Goal: Check status: Check status

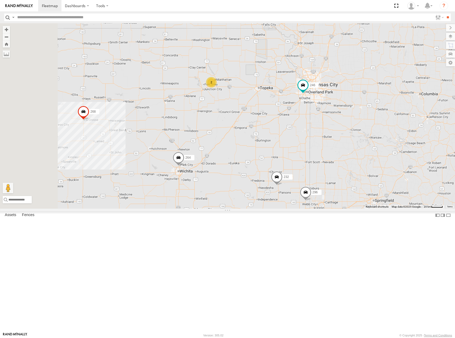
drag, startPoint x: 298, startPoint y: 129, endPoint x: 337, endPoint y: 116, distance: 40.9
click at [337, 116] on div "246 232 296 268 264 260 2" at bounding box center [227, 115] width 455 height 185
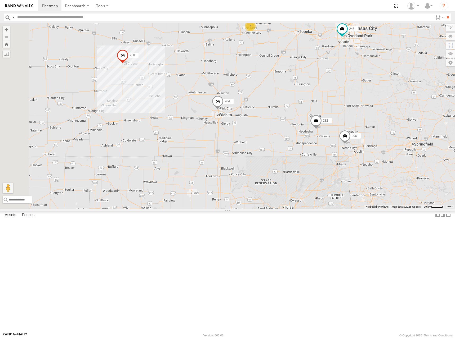
drag, startPoint x: 350, startPoint y: 149, endPoint x: 349, endPoint y: 107, distance: 41.8
click at [349, 107] on div "246 232 296 268 264 260 2" at bounding box center [227, 115] width 455 height 185
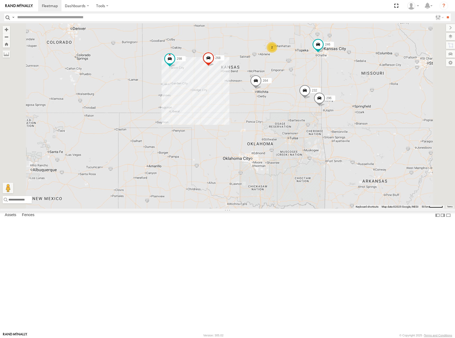
drag, startPoint x: 355, startPoint y: 115, endPoint x: 360, endPoint y: 127, distance: 13.2
click at [360, 127] on div "246 232 296 268 264 260 2 298" at bounding box center [227, 115] width 455 height 185
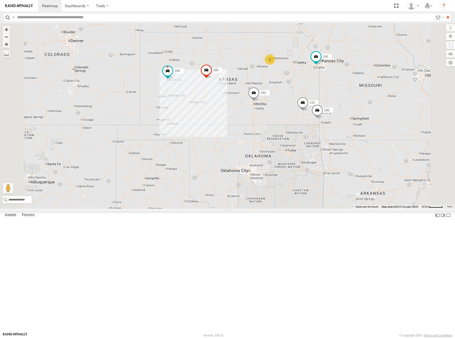
drag, startPoint x: 307, startPoint y: 129, endPoint x: 304, endPoint y: 141, distance: 12.7
click at [304, 141] on div "246 232 296 268 264 260 2 298" at bounding box center [227, 115] width 455 height 185
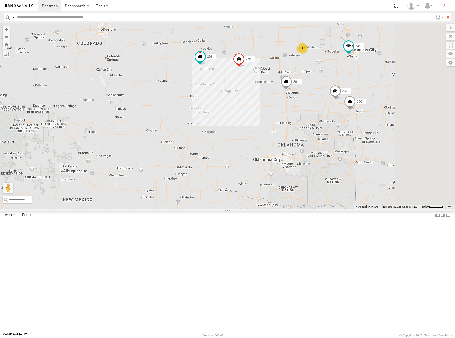
drag, startPoint x: 358, startPoint y: 121, endPoint x: 341, endPoint y: 118, distance: 17.8
click at [341, 118] on div "246 298 232 296 268 264 260 2" at bounding box center [227, 115] width 455 height 185
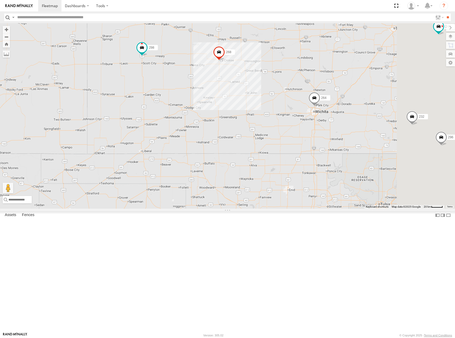
drag, startPoint x: 384, startPoint y: 90, endPoint x: 284, endPoint y: 91, distance: 100.0
click at [284, 91] on div "246 298 232 296 268 264 260" at bounding box center [227, 115] width 455 height 185
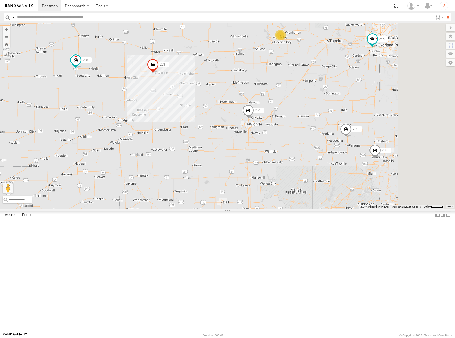
drag, startPoint x: 324, startPoint y: 128, endPoint x: 320, endPoint y: 144, distance: 16.7
click at [320, 144] on div "246 298 232 296 268 264 260 2" at bounding box center [227, 115] width 455 height 185
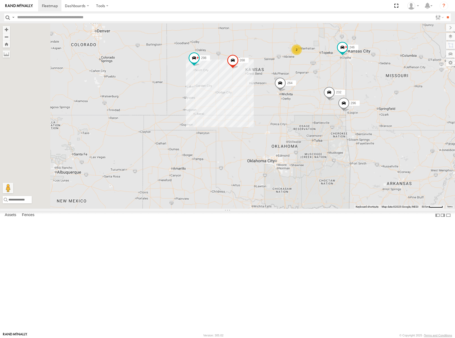
drag, startPoint x: 239, startPoint y: 88, endPoint x: 335, endPoint y: 119, distance: 100.8
click at [335, 119] on div "246 298 232 296 268 264 260 2" at bounding box center [227, 115] width 455 height 185
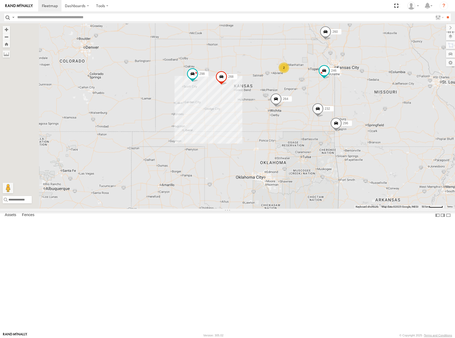
drag, startPoint x: 340, startPoint y: 164, endPoint x: 324, endPoint y: 167, distance: 16.7
click at [324, 167] on div "246 298 232 296 268 264 260 2" at bounding box center [227, 115] width 455 height 185
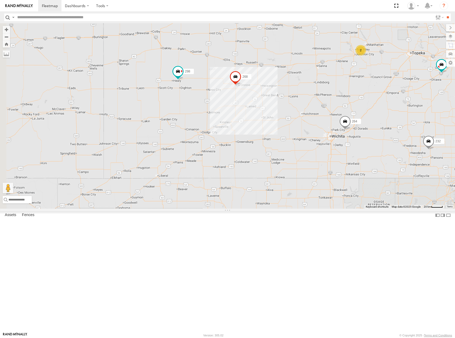
drag, startPoint x: 254, startPoint y: 176, endPoint x: 304, endPoint y: 146, distance: 58.1
click at [304, 146] on div "246 298 232 296 268 264 260 2" at bounding box center [227, 115] width 455 height 185
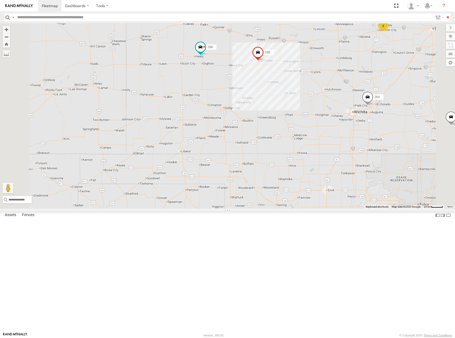
drag, startPoint x: 386, startPoint y: 121, endPoint x: 364, endPoint y: 115, distance: 23.3
click at [364, 115] on div "246 298 232 296 268 264 260 2" at bounding box center [227, 115] width 455 height 185
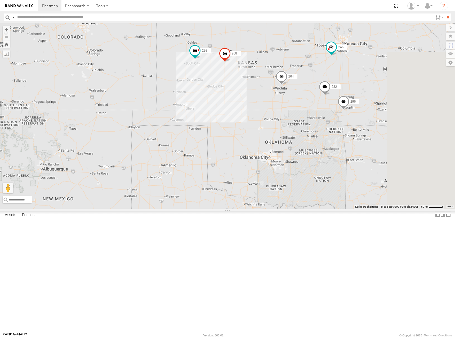
drag, startPoint x: 386, startPoint y: 67, endPoint x: 332, endPoint y: 93, distance: 59.2
click at [326, 97] on div "246 298 232 296 268 264 260" at bounding box center [227, 115] width 455 height 185
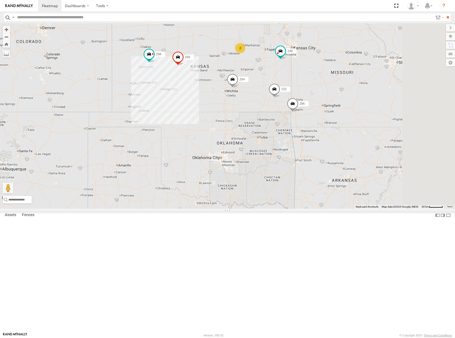
drag, startPoint x: 373, startPoint y: 125, endPoint x: 355, endPoint y: 125, distance: 18.3
click at [355, 125] on div "246 298 232 296 268 264 260 2" at bounding box center [227, 115] width 455 height 185
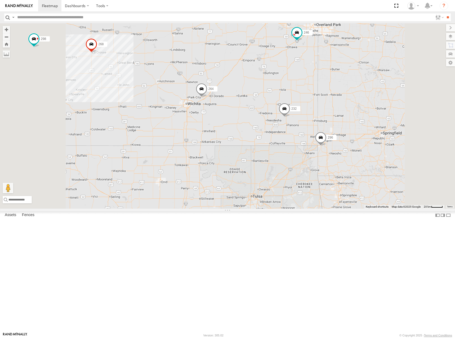
click at [331, 141] on div "246 298 232 296 268 264 260 2" at bounding box center [227, 115] width 455 height 185
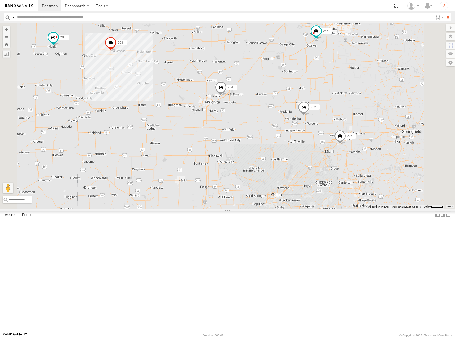
drag, startPoint x: 334, startPoint y: 132, endPoint x: 356, endPoint y: 129, distance: 21.7
click at [356, 129] on div "246 298 232 296 268 264 260 2" at bounding box center [227, 115] width 455 height 185
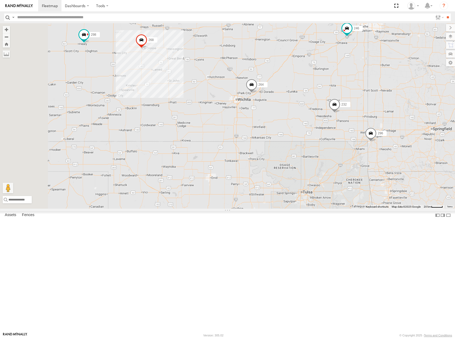
drag, startPoint x: 319, startPoint y: 136, endPoint x: 350, endPoint y: 133, distance: 31.3
click at [350, 133] on div "246 298 232 296 268 264 260 2" at bounding box center [227, 115] width 455 height 185
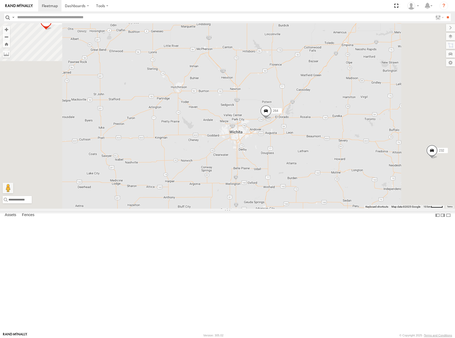
drag, startPoint x: 342, startPoint y: 110, endPoint x: 337, endPoint y: 169, distance: 59.8
click at [337, 169] on div "246 298 232 296 268 264 260" at bounding box center [227, 115] width 455 height 185
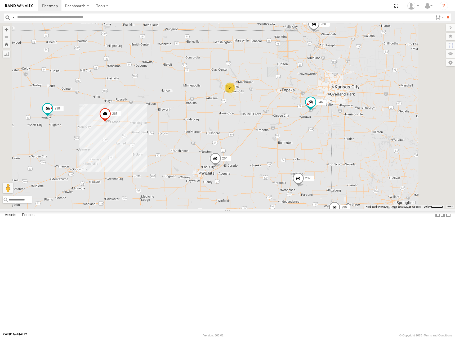
drag, startPoint x: 373, startPoint y: 119, endPoint x: 318, endPoint y: 151, distance: 63.0
click at [318, 151] on div "246 298 232 296 268 264 260 2" at bounding box center [227, 115] width 455 height 185
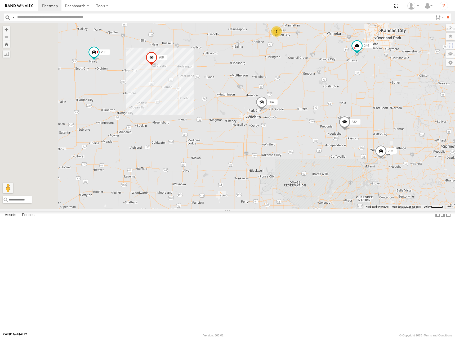
drag, startPoint x: 306, startPoint y: 121, endPoint x: 360, endPoint y: 58, distance: 83.3
click at [360, 58] on div "246 298 232 296 268 264 260 2" at bounding box center [227, 115] width 455 height 185
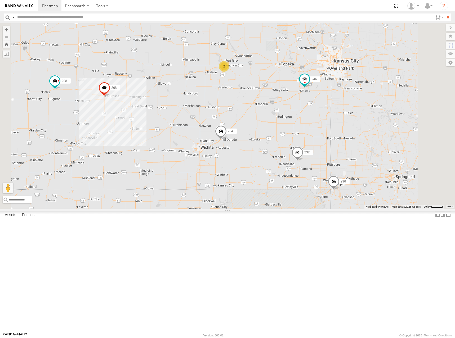
drag, startPoint x: 396, startPoint y: 82, endPoint x: 343, endPoint y: 115, distance: 62.8
click at [343, 115] on div "246 298 232 296 268 264 260 2" at bounding box center [227, 115] width 455 height 185
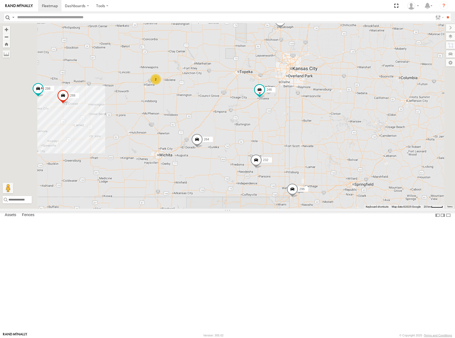
drag, startPoint x: 305, startPoint y: 101, endPoint x: 371, endPoint y: 90, distance: 66.5
click at [371, 90] on div "246 298 232 296 268 264 260 2" at bounding box center [227, 115] width 455 height 185
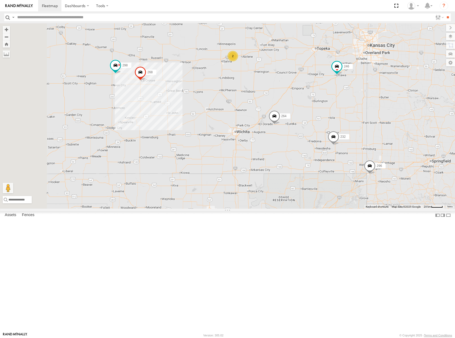
drag, startPoint x: 378, startPoint y: 92, endPoint x: 379, endPoint y: 89, distance: 3.3
click at [379, 89] on div "246 298 232 296 268 264 260 2" at bounding box center [227, 115] width 455 height 185
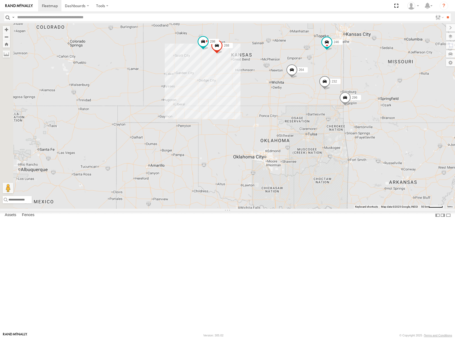
drag, startPoint x: 362, startPoint y: 78, endPoint x: 359, endPoint y: 79, distance: 3.5
click at [359, 79] on div "246 298 232 296 268 264 260" at bounding box center [227, 115] width 455 height 185
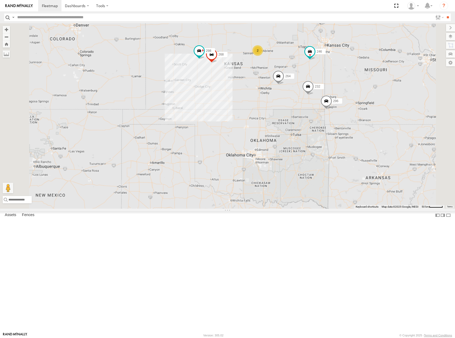
drag, startPoint x: 348, startPoint y: 85, endPoint x: 344, endPoint y: 89, distance: 5.8
click at [344, 89] on div "246 298 232 296 268 264 260 2" at bounding box center [227, 115] width 455 height 185
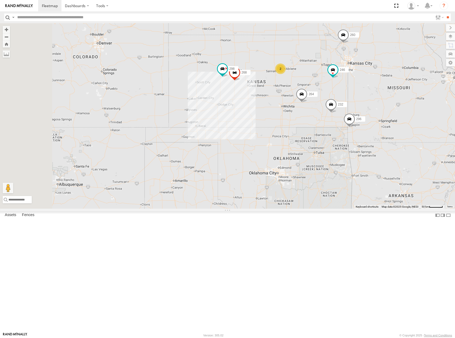
drag, startPoint x: 298, startPoint y: 102, endPoint x: 312, endPoint y: 100, distance: 13.6
click at [312, 100] on div "246 298 232 296 268 264 260 2" at bounding box center [227, 115] width 455 height 185
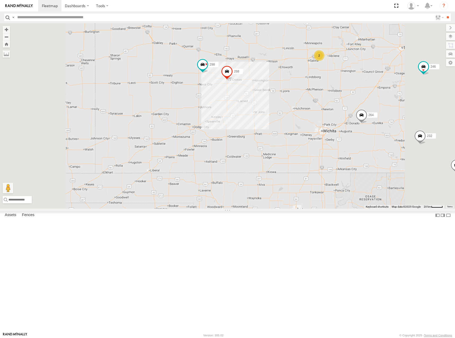
click at [332, 134] on div "246 298 232 296 268 264 260 2" at bounding box center [227, 115] width 455 height 185
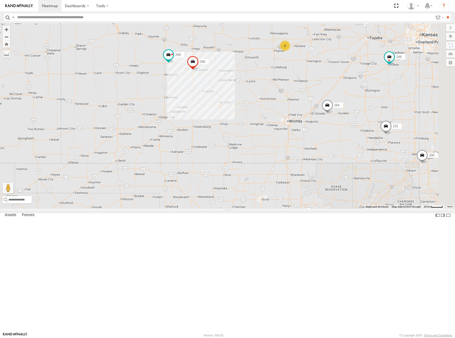
drag, startPoint x: 386, startPoint y: 140, endPoint x: 335, endPoint y: 134, distance: 51.2
click at [335, 134] on div "246 298 232 296 268 264 260 2" at bounding box center [227, 115] width 455 height 185
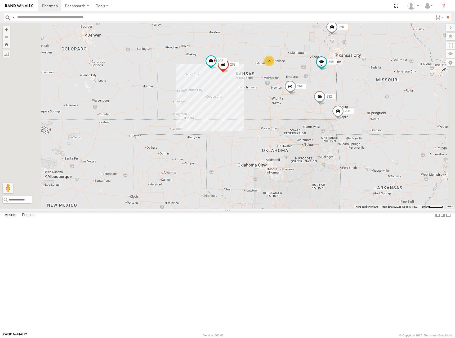
drag, startPoint x: 332, startPoint y: 102, endPoint x: 331, endPoint y: 106, distance: 3.3
click at [331, 106] on div "246 298 232 296 268 264 260 2" at bounding box center [227, 115] width 455 height 185
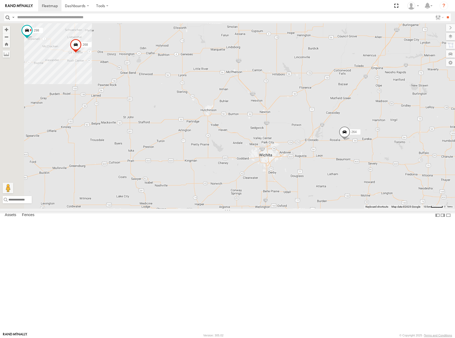
drag, startPoint x: 341, startPoint y: 130, endPoint x: 406, endPoint y: 125, distance: 65.3
click at [406, 125] on div "246 298 232 296 268 264 260 2" at bounding box center [227, 115] width 455 height 185
drag, startPoint x: 372, startPoint y: 109, endPoint x: 388, endPoint y: 118, distance: 19.1
click at [388, 118] on div "246 298 232 296 268 264 260 2" at bounding box center [227, 115] width 455 height 185
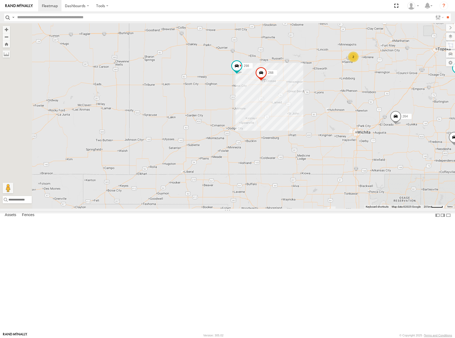
drag, startPoint x: 283, startPoint y: 107, endPoint x: 370, endPoint y: 130, distance: 90.2
click at [370, 130] on div "246 298 232 296 268 264 260 2" at bounding box center [227, 115] width 455 height 185
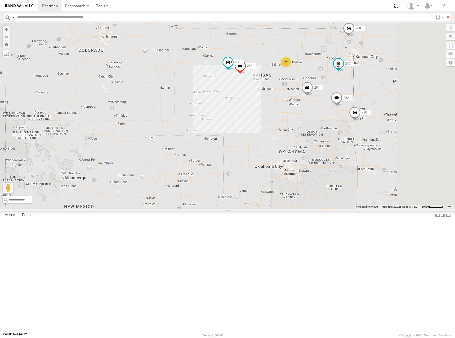
drag, startPoint x: 390, startPoint y: 79, endPoint x: 337, endPoint y: 85, distance: 53.6
click at [337, 85] on div "246 298 232 296 268 264 260 2" at bounding box center [227, 115] width 455 height 185
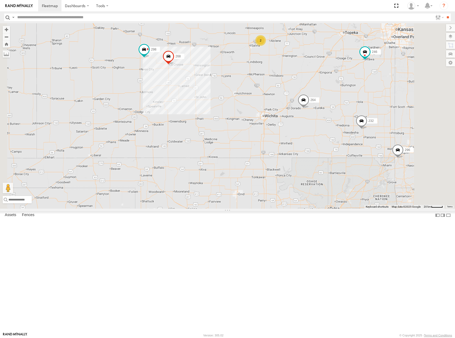
drag, startPoint x: 361, startPoint y: 139, endPoint x: 347, endPoint y: 107, distance: 34.6
click at [347, 107] on div "246 298 232 296 268 264 260 2" at bounding box center [227, 115] width 455 height 185
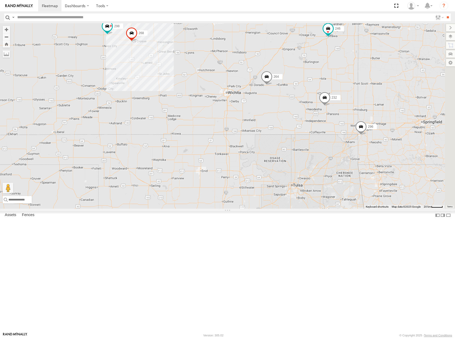
drag, startPoint x: 387, startPoint y: 139, endPoint x: 337, endPoint y: 116, distance: 54.8
click at [337, 116] on div "246 298 232 296 268 264 260 2" at bounding box center [227, 115] width 455 height 185
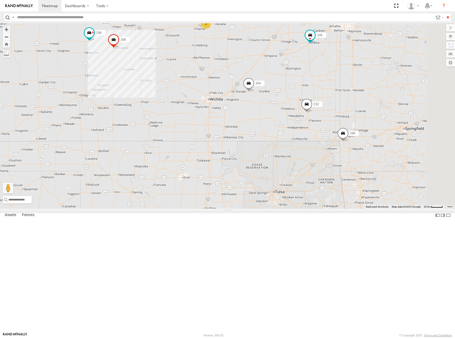
drag, startPoint x: 362, startPoint y: 112, endPoint x: 360, endPoint y: 126, distance: 13.9
click at [360, 126] on div "246 298 232 296 268 264 260 2" at bounding box center [227, 115] width 455 height 185
drag, startPoint x: 347, startPoint y: 59, endPoint x: 352, endPoint y: 85, distance: 26.6
click at [352, 85] on div "246 298 232 296 268 264 260 2" at bounding box center [227, 115] width 455 height 185
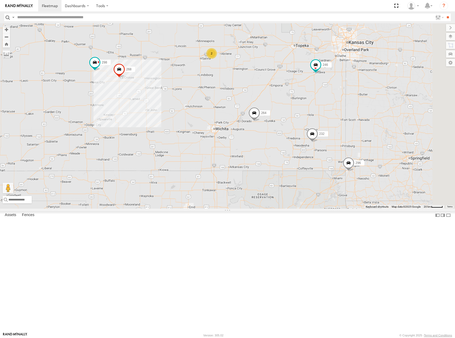
click at [357, 80] on div "246 298 232 296 268 264 260 2" at bounding box center [227, 115] width 455 height 185
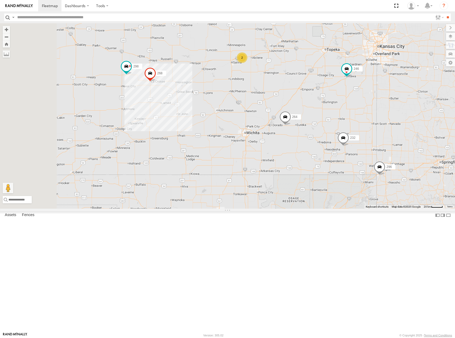
drag, startPoint x: 316, startPoint y: 97, endPoint x: 370, endPoint y: 95, distance: 53.2
click at [370, 95] on div "246 298 232 296 268 264 260 2" at bounding box center [227, 115] width 455 height 185
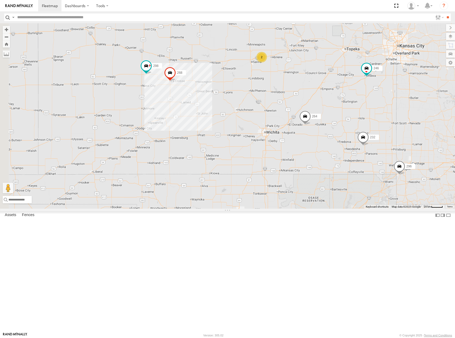
drag, startPoint x: 348, startPoint y: 89, endPoint x: 379, endPoint y: 89, distance: 30.7
click at [383, 89] on div "246 298 232 296 268 264 260 2" at bounding box center [227, 115] width 455 height 185
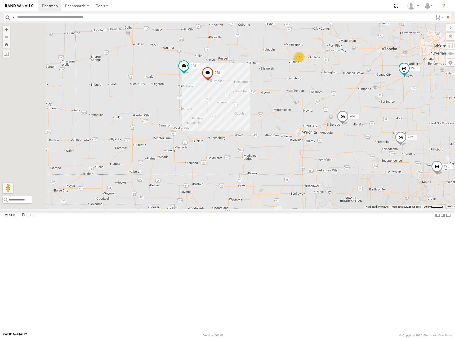
drag, startPoint x: 319, startPoint y: 94, endPoint x: 320, endPoint y: 100, distance: 5.8
click at [320, 100] on div "246 298 232 296 268 264 260 2" at bounding box center [227, 115] width 455 height 185
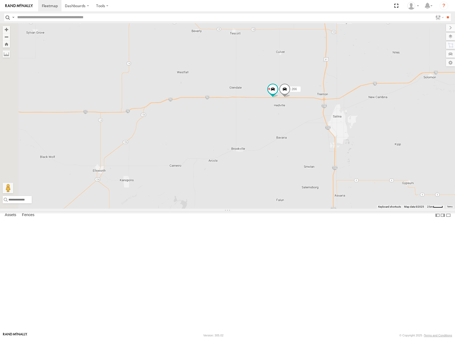
drag, startPoint x: 241, startPoint y: 168, endPoint x: 321, endPoint y: 169, distance: 80.2
click at [321, 169] on div "246 298 232 296 268 264 260 244 266" at bounding box center [227, 115] width 455 height 185
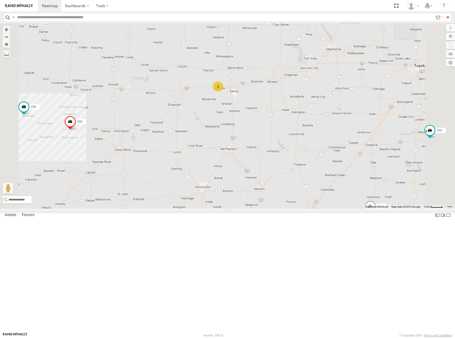
drag, startPoint x: 237, startPoint y: 122, endPoint x: 265, endPoint y: 119, distance: 28.2
click at [265, 119] on div "246 298 232 296 268 264 260 2" at bounding box center [227, 115] width 455 height 185
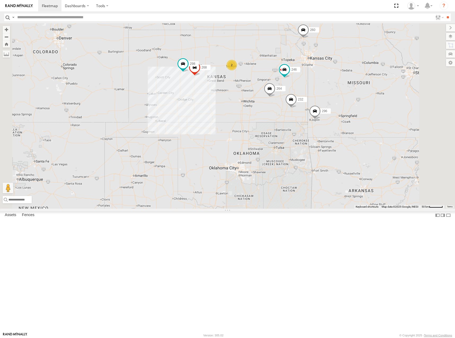
drag, startPoint x: 263, startPoint y: 102, endPoint x: 281, endPoint y: 103, distance: 18.1
click at [281, 103] on div "246 298 232 296 268 264 260 2" at bounding box center [227, 115] width 455 height 185
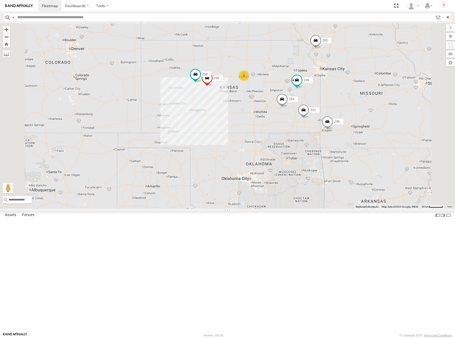
drag, startPoint x: 326, startPoint y: 106, endPoint x: 329, endPoint y: 114, distance: 8.7
click at [329, 114] on div "246 298 232 296 268 264 260 2" at bounding box center [227, 115] width 455 height 185
drag, startPoint x: 346, startPoint y: 120, endPoint x: 331, endPoint y: 116, distance: 16.2
click at [331, 116] on div "246 298 232 296 268 264 260 2" at bounding box center [227, 115] width 455 height 185
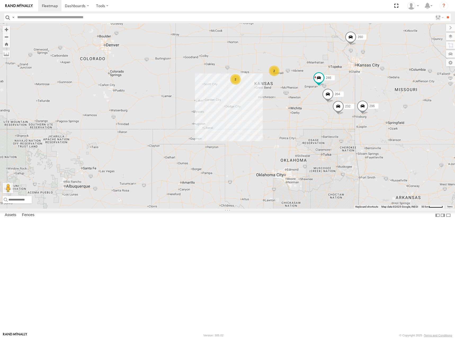
drag, startPoint x: 279, startPoint y: 134, endPoint x: 364, endPoint y: 132, distance: 84.7
click at [364, 132] on div "260 2 246 2 232 296 264" at bounding box center [227, 115] width 455 height 185
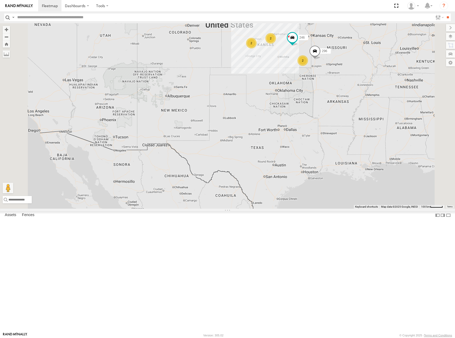
drag, startPoint x: 358, startPoint y: 76, endPoint x: 352, endPoint y: 80, distance: 7.6
click at [352, 80] on div "260 246 296 2 2 2" at bounding box center [227, 115] width 455 height 185
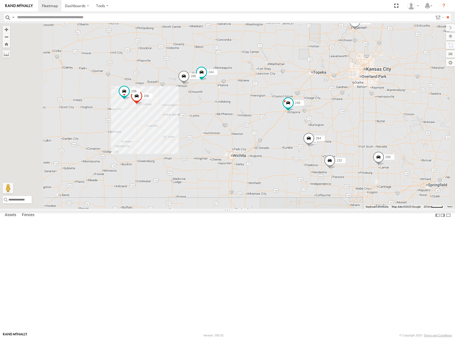
drag, startPoint x: 312, startPoint y: 106, endPoint x: 338, endPoint y: 95, distance: 28.5
click at [338, 95] on div "260 246 296 244 298 232 268 264 266" at bounding box center [227, 115] width 455 height 185
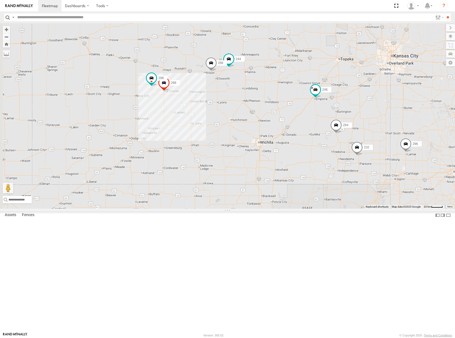
drag, startPoint x: 329, startPoint y: 101, endPoint x: 338, endPoint y: 93, distance: 11.8
click at [338, 93] on div "260 246 296 244 298 232 268 264 266" at bounding box center [227, 115] width 455 height 185
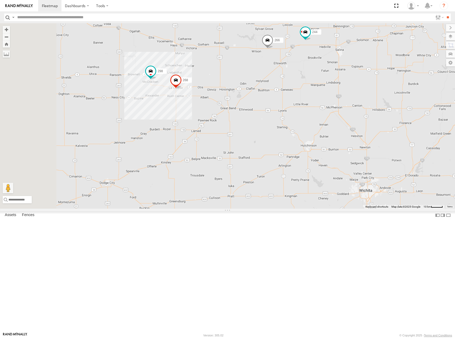
drag, startPoint x: 286, startPoint y: 117, endPoint x: 356, endPoint y: 123, distance: 70.4
click at [356, 123] on div "244 298 268 266" at bounding box center [227, 115] width 455 height 185
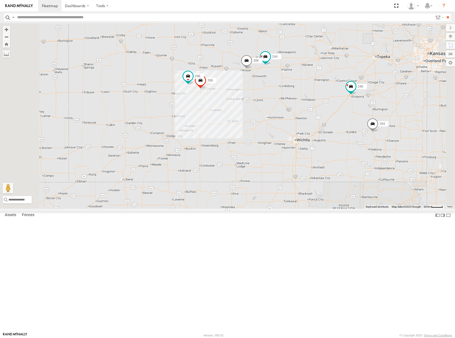
drag, startPoint x: 299, startPoint y: 122, endPoint x: 290, endPoint y: 133, distance: 14.7
click at [290, 133] on div "244 298 268 266 246 264" at bounding box center [227, 115] width 455 height 185
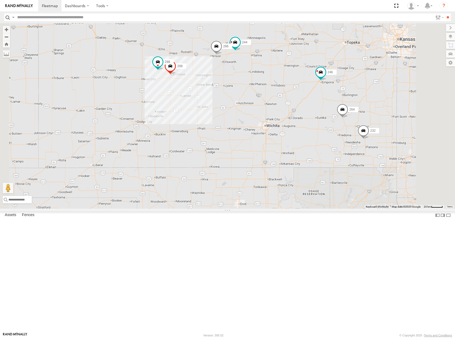
drag, startPoint x: 329, startPoint y: 144, endPoint x: 297, endPoint y: 128, distance: 35.7
click at [297, 128] on div "244 298 268 266 246 264 232" at bounding box center [227, 115] width 455 height 185
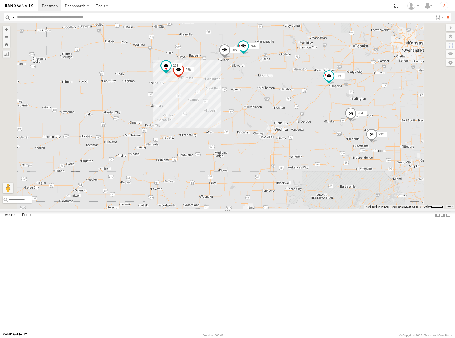
drag, startPoint x: 377, startPoint y: 87, endPoint x: 357, endPoint y: 95, distance: 21.3
click at [357, 95] on div "244 298 268 266 246 264 232 260" at bounding box center [227, 115] width 455 height 185
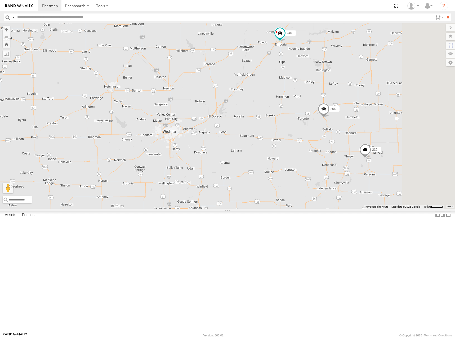
drag, startPoint x: 387, startPoint y: 114, endPoint x: 382, endPoint y: 118, distance: 7.1
click at [382, 118] on div "246 260 296 244 232 264 266" at bounding box center [227, 115] width 455 height 185
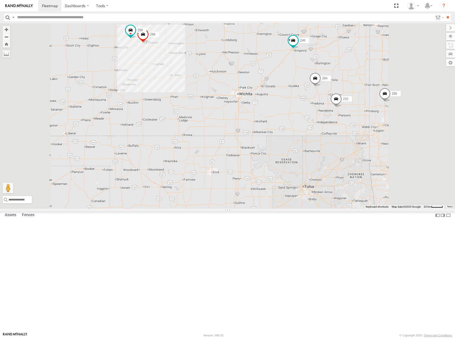
drag, startPoint x: 392, startPoint y: 120, endPoint x: 385, endPoint y: 120, distance: 6.9
click at [385, 120] on div "246 260 296 244 232 264 266 298 268" at bounding box center [227, 115] width 455 height 185
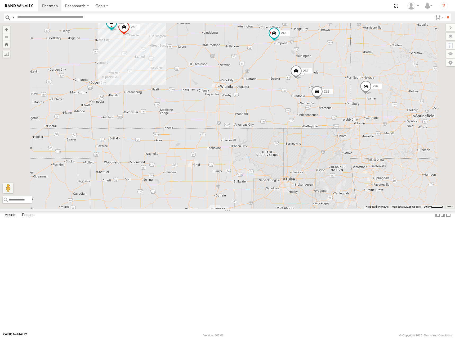
drag, startPoint x: 366, startPoint y: 118, endPoint x: 363, endPoint y: 117, distance: 2.8
click at [363, 117] on div "246 260 296 244 232 264 266 298 268" at bounding box center [227, 115] width 455 height 185
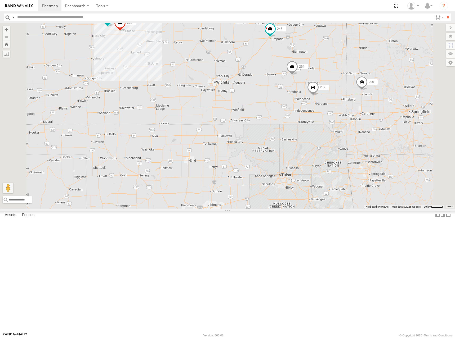
drag, startPoint x: 406, startPoint y: 134, endPoint x: 403, endPoint y: 131, distance: 5.1
click at [403, 131] on div "246 260 296 244 232 264 266 298 268" at bounding box center [227, 115] width 455 height 185
drag, startPoint x: 375, startPoint y: 89, endPoint x: 383, endPoint y: 101, distance: 14.8
click at [383, 101] on div "246 260 296 244 232 264 266 298 268" at bounding box center [227, 115] width 455 height 185
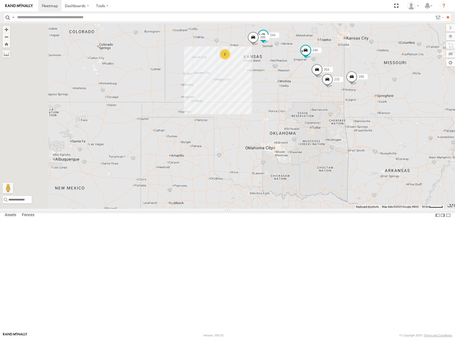
drag, startPoint x: 302, startPoint y: 92, endPoint x: 308, endPoint y: 103, distance: 13.1
click at [308, 103] on div "246 260 296 244 232 264 266 2" at bounding box center [227, 115] width 455 height 185
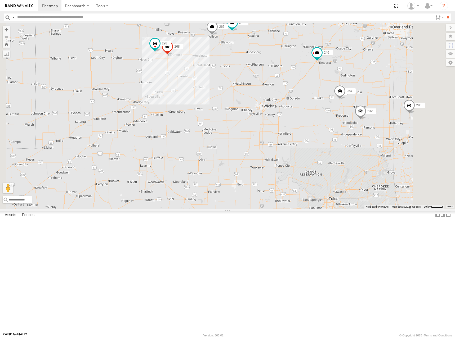
drag, startPoint x: 351, startPoint y: 101, endPoint x: 353, endPoint y: 104, distance: 3.6
click at [353, 104] on div "246 260 296 244 232 264 266 298 268" at bounding box center [227, 115] width 455 height 185
drag, startPoint x: 390, startPoint y: 79, endPoint x: 384, endPoint y: 81, distance: 6.5
click at [384, 81] on div "246 260 296 244 232 264 266 298 268" at bounding box center [227, 115] width 455 height 185
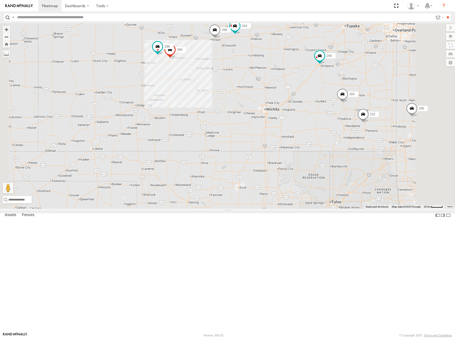
drag, startPoint x: 334, startPoint y: 95, endPoint x: 345, endPoint y: 95, distance: 10.3
click at [345, 95] on div "246 260 296 244 232 264 266 298 268" at bounding box center [227, 115] width 455 height 185
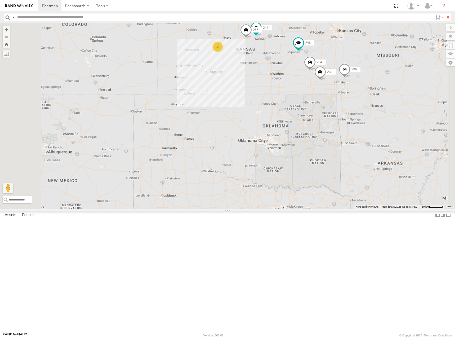
drag, startPoint x: 357, startPoint y: 88, endPoint x: 355, endPoint y: 94, distance: 6.3
click at [355, 94] on div "246 260 296 244 232 264 266 2" at bounding box center [227, 115] width 455 height 185
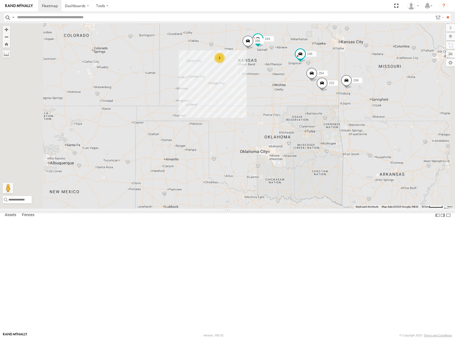
drag, startPoint x: 363, startPoint y: 78, endPoint x: 366, endPoint y: 89, distance: 11.9
click at [366, 89] on div "246 260 296 244 232 264 266 2" at bounding box center [227, 115] width 455 height 185
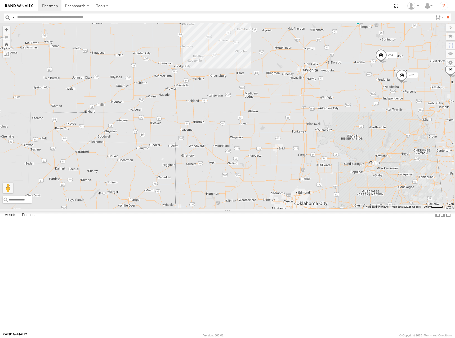
drag, startPoint x: 347, startPoint y: 124, endPoint x: 341, endPoint y: 125, distance: 5.9
click at [341, 125] on div "246 260 296 244 232 264 266 298 268" at bounding box center [227, 115] width 455 height 185
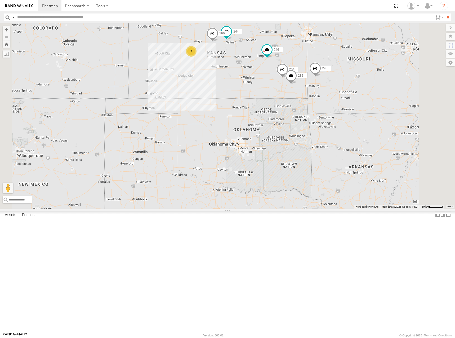
drag, startPoint x: 378, startPoint y: 55, endPoint x: 326, endPoint y: 67, distance: 53.1
click at [326, 67] on div "244 246 232 296 264 266 260 2" at bounding box center [227, 115] width 455 height 185
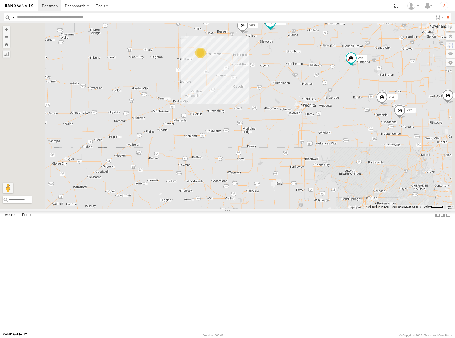
drag, startPoint x: 306, startPoint y: 94, endPoint x: 286, endPoint y: 122, distance: 34.8
click at [308, 125] on div "244 246 232 296 264 266 260 2" at bounding box center [227, 115] width 455 height 185
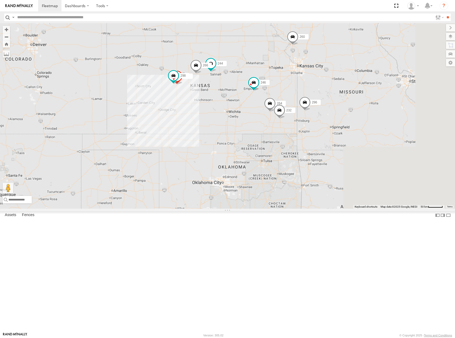
drag, startPoint x: 315, startPoint y: 137, endPoint x: 282, endPoint y: 143, distance: 33.9
click at [282, 143] on div "244 246 232 296 264 266 260 298 268" at bounding box center [227, 115] width 455 height 185
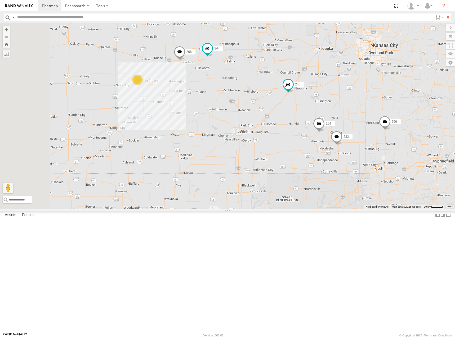
drag, startPoint x: 282, startPoint y: 144, endPoint x: 322, endPoint y: 117, distance: 48.0
click at [322, 117] on div "244 246 232 296 264 266 260 2" at bounding box center [227, 115] width 455 height 185
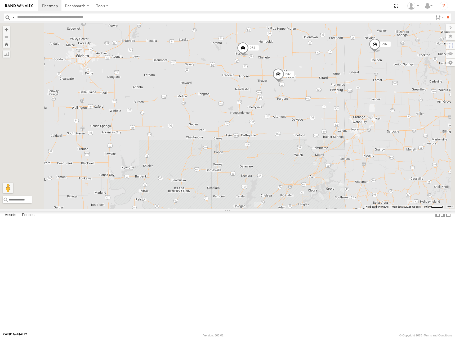
drag, startPoint x: 366, startPoint y: 91, endPoint x: 363, endPoint y: 97, distance: 7.1
click at [363, 97] on div "244 246 232 296 264 266 260" at bounding box center [227, 115] width 455 height 185
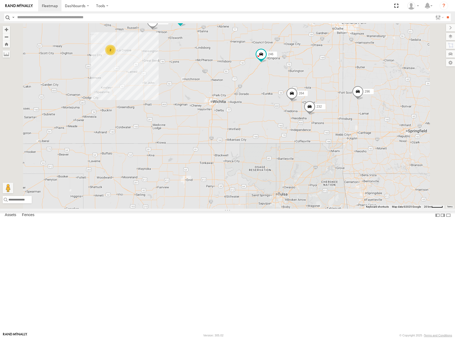
drag, startPoint x: 353, startPoint y: 66, endPoint x: 376, endPoint y: 120, distance: 58.7
click at [376, 120] on div "244 246 232 296 264 266 260 2" at bounding box center [227, 115] width 455 height 185
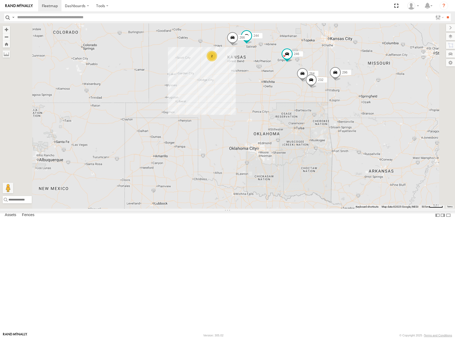
drag, startPoint x: 369, startPoint y: 100, endPoint x: 370, endPoint y: 105, distance: 5.2
click at [370, 105] on div "244 246 232 296 264 266 260 2" at bounding box center [227, 115] width 455 height 185
drag, startPoint x: 365, startPoint y: 99, endPoint x: 364, endPoint y: 96, distance: 3.1
click at [364, 96] on div "244 246 232 296 264 266 260 2" at bounding box center [227, 115] width 455 height 185
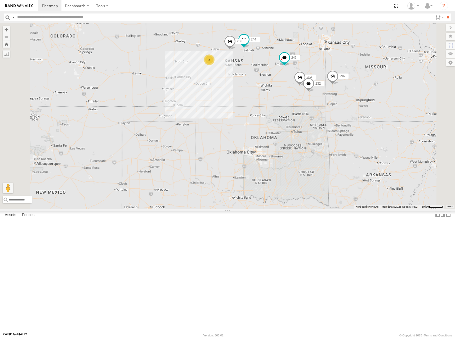
drag, startPoint x: 352, startPoint y: 91, endPoint x: 350, endPoint y: 94, distance: 4.3
click at [350, 94] on div "244 246 232 296 264 266 260 2" at bounding box center [227, 115] width 455 height 185
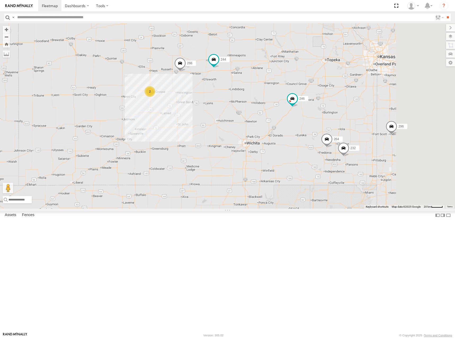
drag, startPoint x: 297, startPoint y: 157, endPoint x: 254, endPoint y: 147, distance: 44.0
click at [254, 148] on div "244 246 232 296 264 266 260 2" at bounding box center [227, 115] width 455 height 185
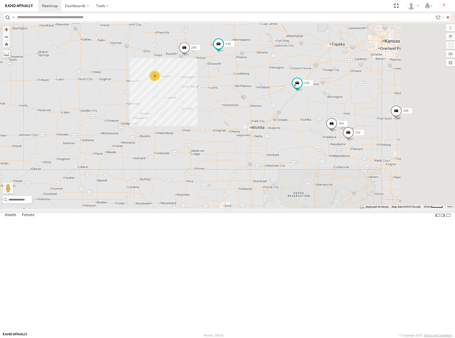
drag, startPoint x: 270, startPoint y: 143, endPoint x: 275, endPoint y: 129, distance: 15.3
click at [275, 129] on div "244 246 232 296 264 266 260 2" at bounding box center [227, 115] width 455 height 185
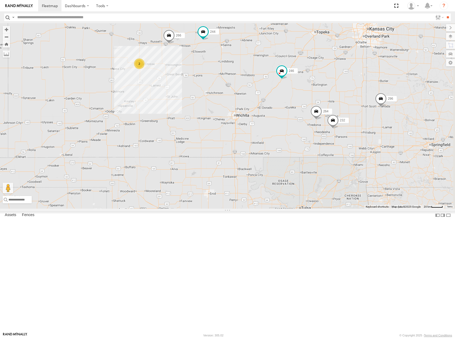
drag, startPoint x: 336, startPoint y: 138, endPoint x: 320, endPoint y: 124, distance: 21.2
click at [320, 124] on div "244 246 232 296 264 266 260 2" at bounding box center [227, 115] width 455 height 185
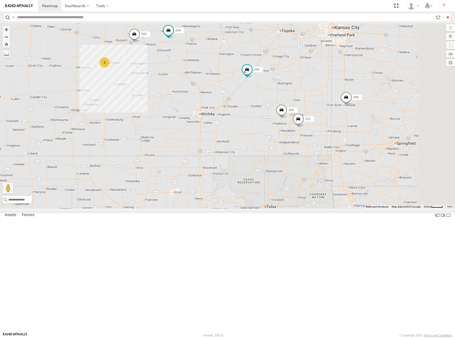
drag, startPoint x: 340, startPoint y: 199, endPoint x: 297, endPoint y: 198, distance: 42.1
click at [297, 198] on div "244 246 232 296 264 266 260 2" at bounding box center [227, 115] width 455 height 185
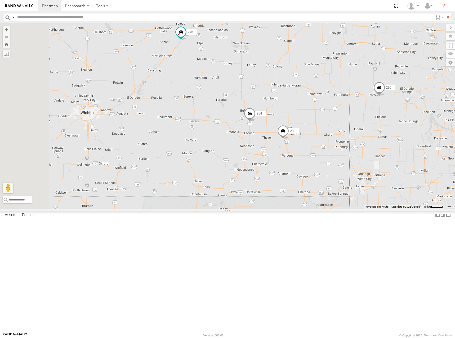
drag, startPoint x: 354, startPoint y: 154, endPoint x: 386, endPoint y: 143, distance: 33.5
click at [386, 143] on div "244 246 232 296 264 266 260" at bounding box center [227, 115] width 455 height 185
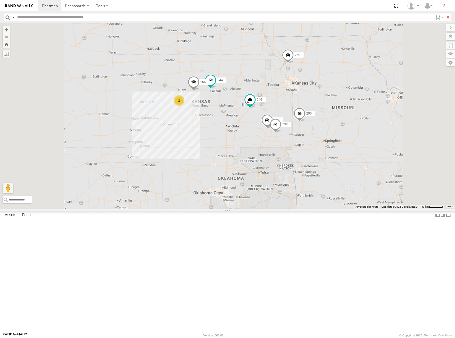
drag, startPoint x: 277, startPoint y: 169, endPoint x: 310, endPoint y: 168, distance: 33.4
click at [308, 168] on div "244 246 232 296 264 266 260 2" at bounding box center [227, 115] width 455 height 185
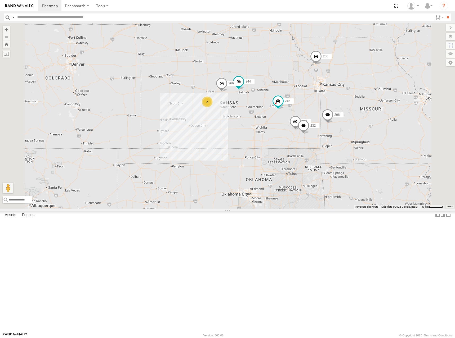
click at [323, 142] on div "244 246 232 296 264 266 260 2" at bounding box center [227, 115] width 455 height 185
click at [324, 121] on div "244 246 232 296 264 266 260 2" at bounding box center [227, 115] width 455 height 185
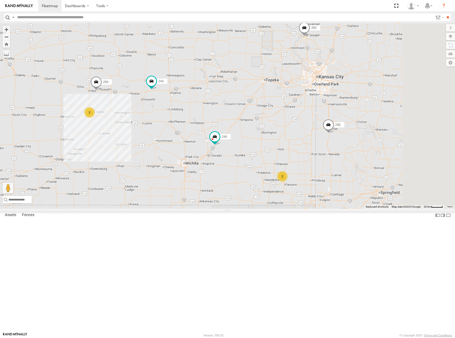
drag, startPoint x: 375, startPoint y: 114, endPoint x: 283, endPoint y: 161, distance: 103.8
click at [283, 161] on div "244 246 296 266 260 2 2" at bounding box center [227, 115] width 455 height 185
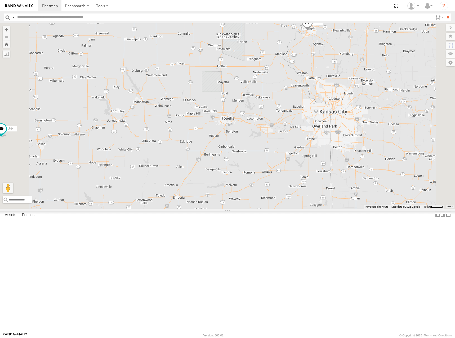
drag, startPoint x: 249, startPoint y: 156, endPoint x: 335, endPoint y: 121, distance: 92.5
click at [335, 121] on div "244 246 296 266 260" at bounding box center [227, 115] width 455 height 185
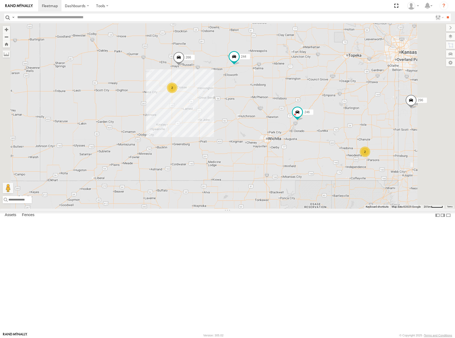
drag, startPoint x: 325, startPoint y: 115, endPoint x: 347, endPoint y: 111, distance: 22.3
click at [347, 111] on div "244 246 296 266 260 2 2" at bounding box center [227, 115] width 455 height 185
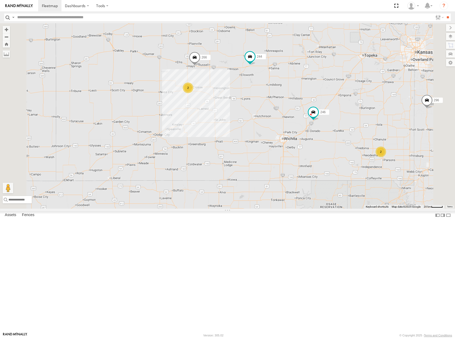
drag, startPoint x: 370, startPoint y: 103, endPoint x: 367, endPoint y: 106, distance: 4.6
click at [367, 106] on div "244 246 296 266 260 2 2" at bounding box center [227, 115] width 455 height 185
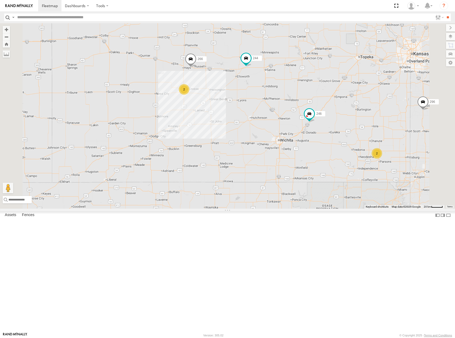
drag, startPoint x: 369, startPoint y: 106, endPoint x: 361, endPoint y: 110, distance: 8.3
click at [361, 110] on div "244 246 296 266 260 2 2" at bounding box center [227, 115] width 455 height 185
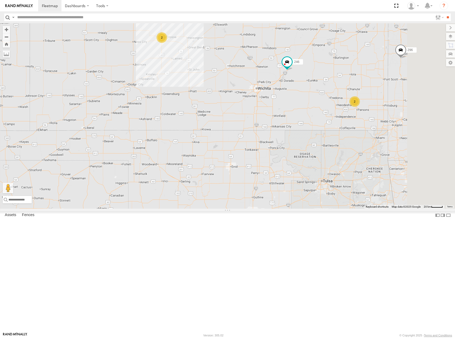
drag, startPoint x: 393, startPoint y: 191, endPoint x: 376, endPoint y: 120, distance: 72.1
click at [376, 120] on div "244 246 296 266 260 2 2" at bounding box center [227, 115] width 455 height 185
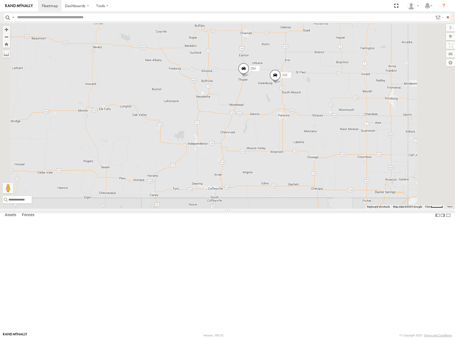
drag, startPoint x: 417, startPoint y: 165, endPoint x: 378, endPoint y: 161, distance: 39.4
click at [378, 161] on div "244 246 296 266 260 232 264" at bounding box center [227, 115] width 455 height 185
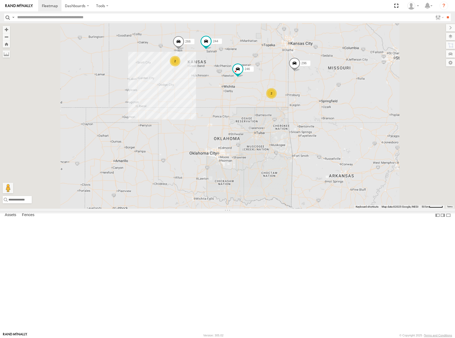
drag, startPoint x: 224, startPoint y: 122, endPoint x: 284, endPoint y: 139, distance: 62.7
click at [284, 139] on div "244 246 296 266 260 2 2" at bounding box center [227, 115] width 455 height 185
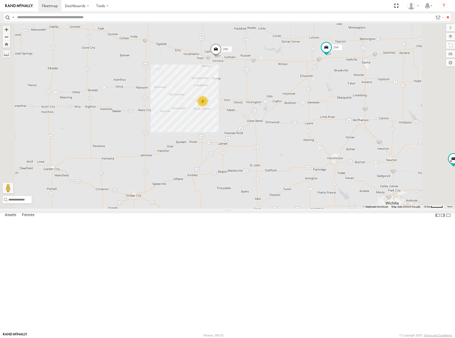
click at [311, 138] on div "244 246 296 266 260 2" at bounding box center [227, 115] width 455 height 185
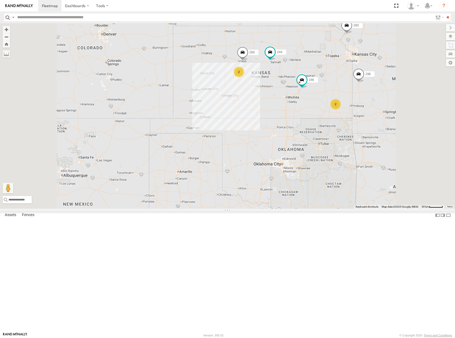
drag, startPoint x: 367, startPoint y: 98, endPoint x: 354, endPoint y: 98, distance: 13.5
click at [354, 98] on div "244 246 296 266 260 2 2" at bounding box center [227, 115] width 455 height 185
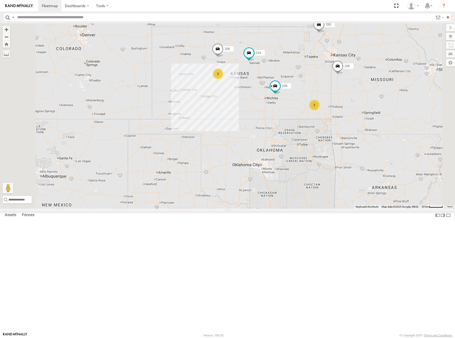
click at [391, 118] on div "244 246 296 266 260 2 2" at bounding box center [227, 115] width 455 height 185
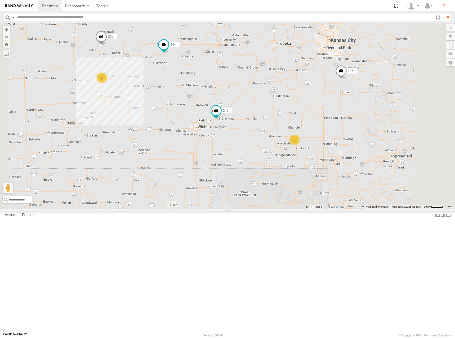
drag, startPoint x: 376, startPoint y: 115, endPoint x: 383, endPoint y: 110, distance: 9.1
click at [383, 110] on div "244 246 296 266 260 2 2" at bounding box center [227, 115] width 455 height 185
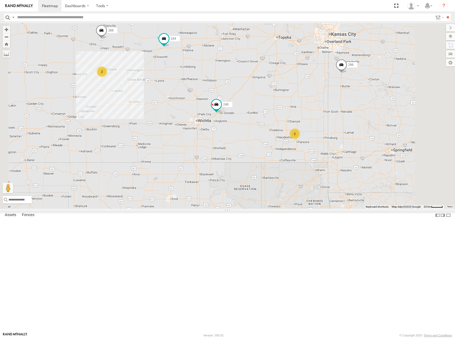
drag, startPoint x: 377, startPoint y: 114, endPoint x: 378, endPoint y: 106, distance: 8.0
click at [378, 106] on div "244 246 296 266 260 2 2" at bounding box center [227, 115] width 455 height 185
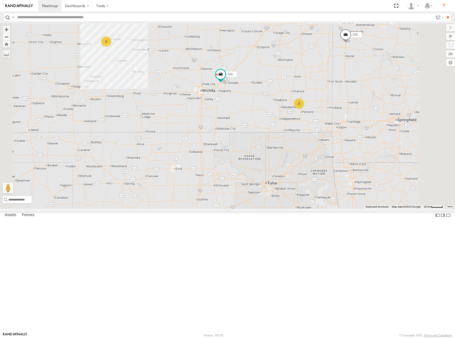
drag, startPoint x: 362, startPoint y: 154, endPoint x: 366, endPoint y: 120, distance: 33.8
click at [366, 120] on div "244 246 296 266 260 2 2" at bounding box center [227, 115] width 455 height 185
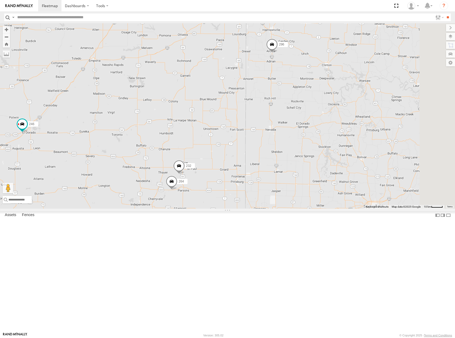
drag, startPoint x: 389, startPoint y: 92, endPoint x: 273, endPoint y: 182, distance: 146.8
click at [273, 182] on div "244 246 296 266 260 232 264" at bounding box center [227, 115] width 455 height 185
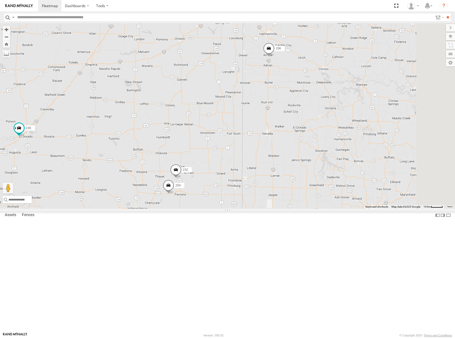
drag, startPoint x: 245, startPoint y: 129, endPoint x: 352, endPoint y: 126, distance: 107.2
click at [352, 126] on div "244 246 296 266 260 232 264" at bounding box center [227, 115] width 455 height 185
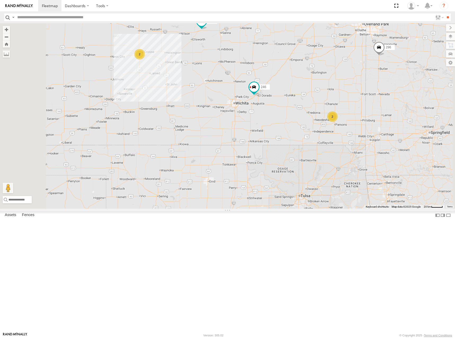
click at [331, 116] on div "244 246 296 266 260 2 2" at bounding box center [227, 115] width 455 height 185
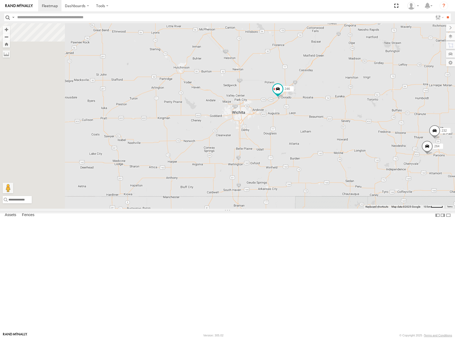
drag, startPoint x: 278, startPoint y: 107, endPoint x: 338, endPoint y: 122, distance: 62.2
click at [338, 122] on div "244 246 296 266 260 232 264" at bounding box center [227, 115] width 455 height 185
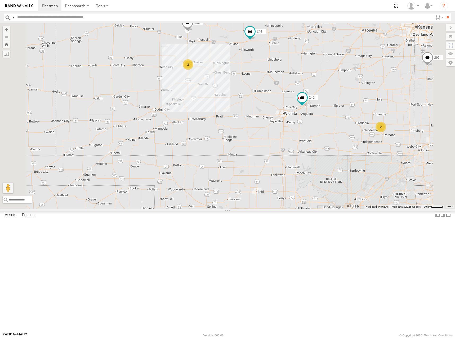
drag, startPoint x: 316, startPoint y: 102, endPoint x: 333, endPoint y: 134, distance: 36.9
click at [333, 134] on div "244 246 296 266 260 2 2" at bounding box center [227, 115] width 455 height 185
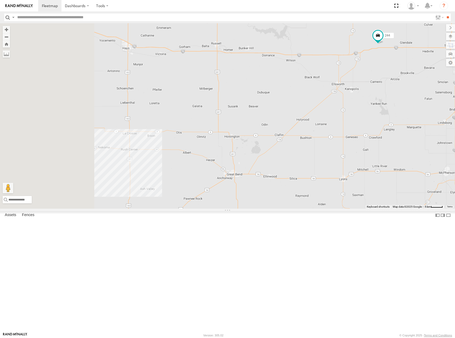
drag, startPoint x: 248, startPoint y: 119, endPoint x: 387, endPoint y: 112, distance: 139.3
click at [387, 112] on div "244 246 296 266 260" at bounding box center [227, 115] width 455 height 185
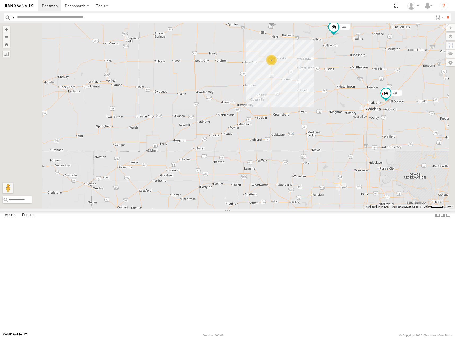
drag, startPoint x: 379, startPoint y: 115, endPoint x: 363, endPoint y: 108, distance: 17.8
click at [363, 108] on div "244 246 296 266 260 2" at bounding box center [227, 115] width 455 height 185
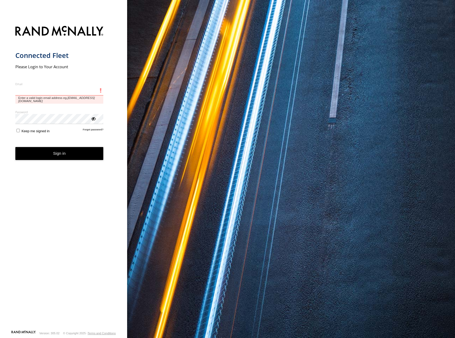
type input "**********"
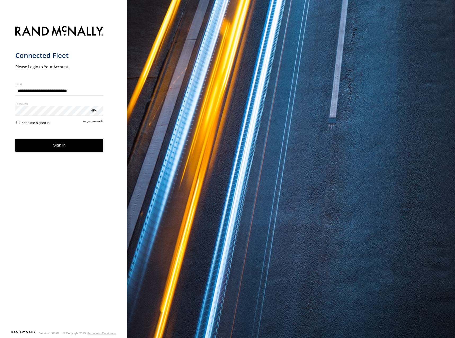
click at [58, 154] on form "**********" at bounding box center [63, 176] width 97 height 307
click at [74, 150] on button "Sign in" at bounding box center [59, 145] width 88 height 13
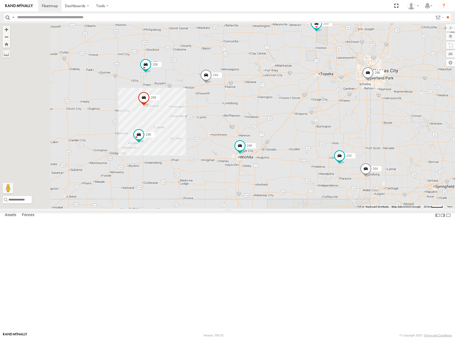
drag, startPoint x: 265, startPoint y: 125, endPoint x: 292, endPoint y: 113, distance: 29.5
click at [292, 113] on div "244 246 298 232 296 268 264 266 260" at bounding box center [227, 115] width 455 height 185
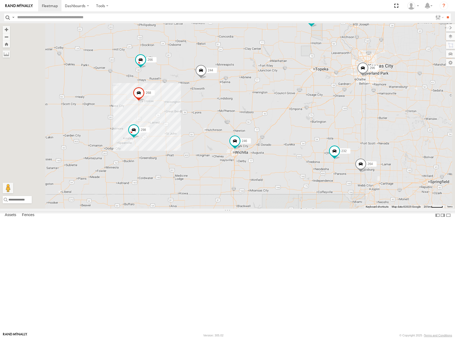
drag, startPoint x: 331, startPoint y: 124, endPoint x: 326, endPoint y: 120, distance: 6.4
click at [326, 120] on div "244 246 298 232 296 268 264 266 260" at bounding box center [227, 115] width 455 height 185
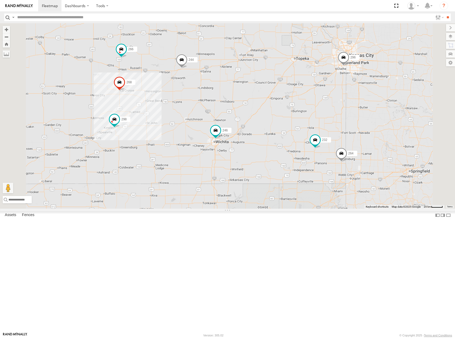
drag, startPoint x: 333, startPoint y: 120, endPoint x: 313, endPoint y: 109, distance: 22.6
click at [313, 109] on div "244 246 298 232 296 268 264 266 260" at bounding box center [227, 115] width 455 height 185
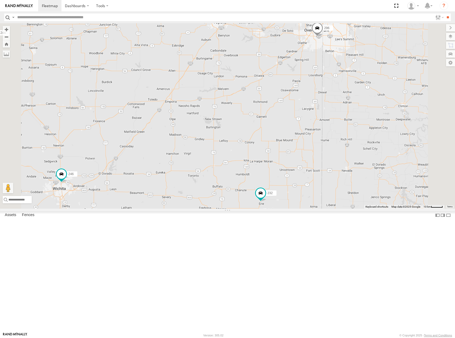
drag, startPoint x: 366, startPoint y: 145, endPoint x: 344, endPoint y: 119, distance: 34.2
click at [344, 119] on div "244 246 298 232 296 268 264 266 260" at bounding box center [227, 115] width 455 height 185
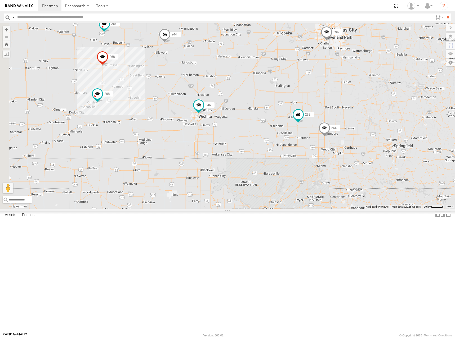
drag, startPoint x: 343, startPoint y: 138, endPoint x: 372, endPoint y: 126, distance: 31.6
click at [372, 126] on div "244 246 298 232 296 268 264 266 260" at bounding box center [227, 115] width 455 height 185
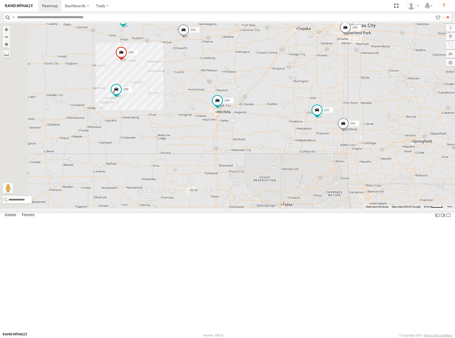
drag, startPoint x: 349, startPoint y: 153, endPoint x: 359, endPoint y: 152, distance: 9.6
click at [359, 152] on div "244 246 298 232 296 268 264 266 260" at bounding box center [227, 115] width 455 height 185
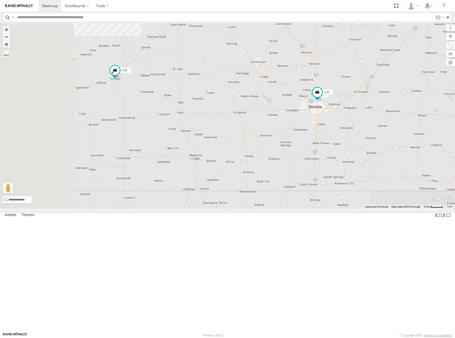
drag, startPoint x: 278, startPoint y: 168, endPoint x: 347, endPoint y: 169, distance: 69.1
click at [347, 169] on div "244 246 298 232 296 268 264 266 260" at bounding box center [227, 115] width 455 height 185
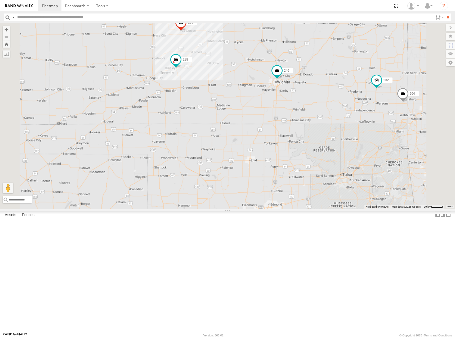
drag, startPoint x: 302, startPoint y: 158, endPoint x: 279, endPoint y: 137, distance: 31.3
click at [279, 137] on div "244 246 298 232 296 268 264 266 260" at bounding box center [227, 115] width 455 height 185
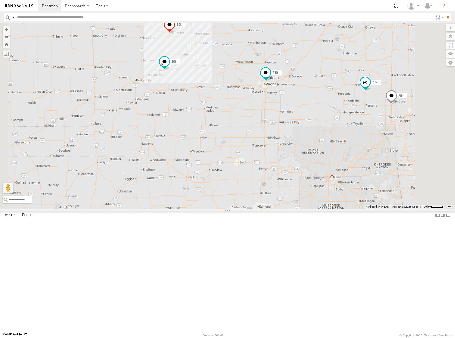
click at [302, 144] on div "244 246 298 232 296 268 264 266 260" at bounding box center [227, 115] width 455 height 185
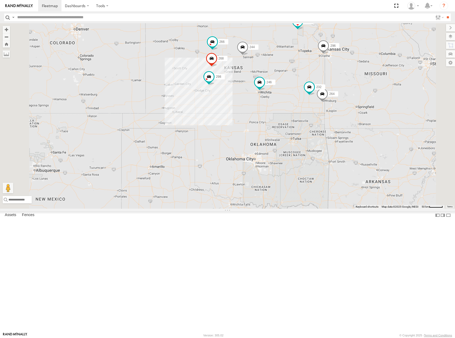
drag, startPoint x: 288, startPoint y: 146, endPoint x: 297, endPoint y: 155, distance: 13.1
click at [297, 155] on div "244 246 298 232 296 268 264 266 260" at bounding box center [227, 115] width 455 height 185
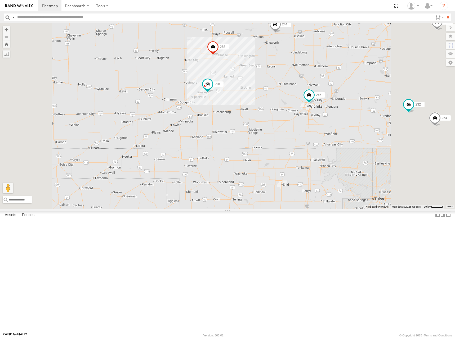
drag, startPoint x: 356, startPoint y: 160, endPoint x: 351, endPoint y: 164, distance: 6.4
click at [351, 164] on div "244 246 298 232 296 268 264 266 260" at bounding box center [227, 115] width 455 height 185
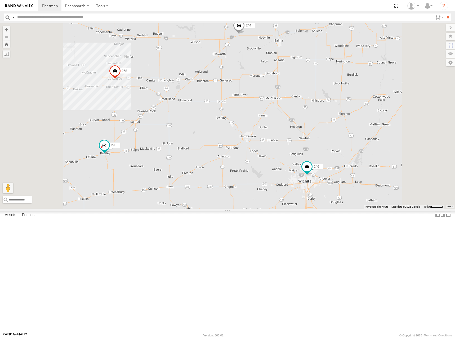
drag, startPoint x: 339, startPoint y: 108, endPoint x: 350, endPoint y: 116, distance: 13.1
click at [350, 116] on div "244 246 298 232 296 268 264 266 260" at bounding box center [227, 115] width 455 height 185
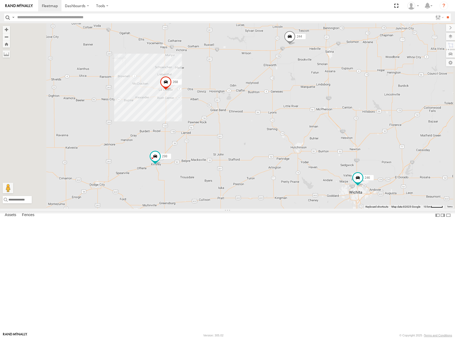
drag, startPoint x: 300, startPoint y: 128, endPoint x: 305, endPoint y: 127, distance: 5.3
click at [305, 127] on div "244 246 298 232 296 268 264 266 260" at bounding box center [227, 115] width 455 height 185
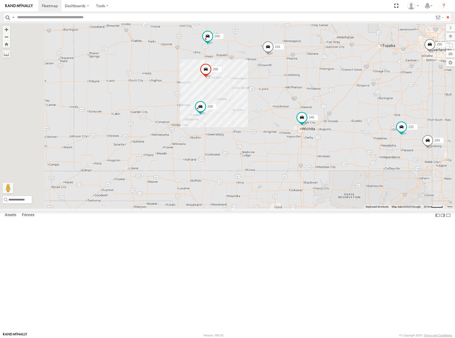
click at [304, 123] on div "244 246 298 232 296 268 264 266 260" at bounding box center [227, 115] width 455 height 185
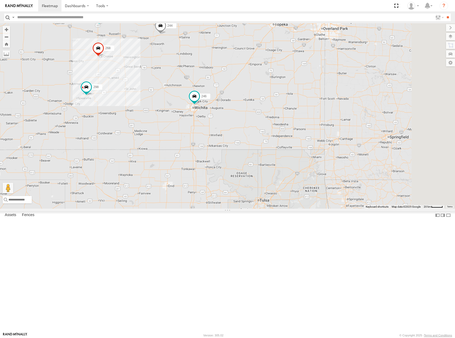
drag, startPoint x: 360, startPoint y: 134, endPoint x: 268, endPoint y: 139, distance: 92.5
click at [256, 118] on div "244 246 298 268 266 260" at bounding box center [227, 115] width 455 height 185
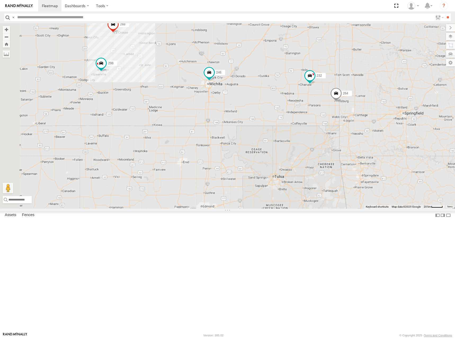
drag, startPoint x: 231, startPoint y: 162, endPoint x: 323, endPoint y: 150, distance: 92.4
click at [323, 150] on div "244 246 298 268 266 260 232 296 264" at bounding box center [227, 115] width 455 height 185
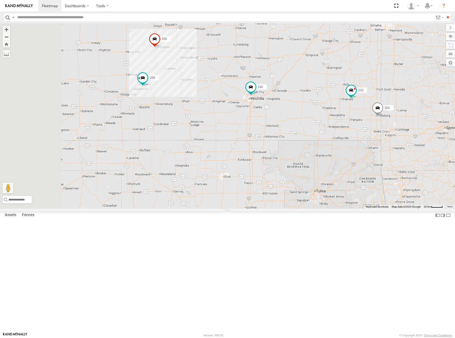
drag, startPoint x: 311, startPoint y: 109, endPoint x: 355, endPoint y: 125, distance: 47.0
click at [355, 125] on div "244 246 298 268 266 260 232 296 264" at bounding box center [227, 115] width 455 height 185
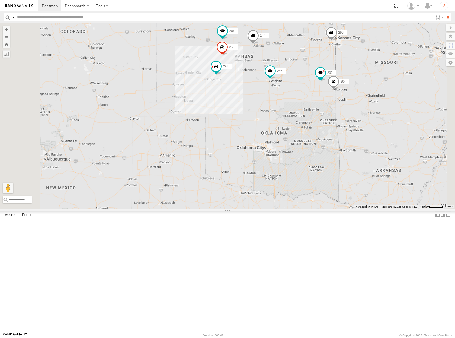
drag, startPoint x: 341, startPoint y: 90, endPoint x: 344, endPoint y: 102, distance: 12.8
click at [344, 102] on div "244 246 298 268 266 260 232 296 264" at bounding box center [227, 115] width 455 height 185
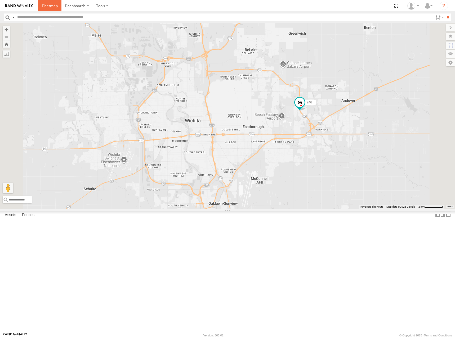
click at [46, 8] on span at bounding box center [50, 5] width 16 height 5
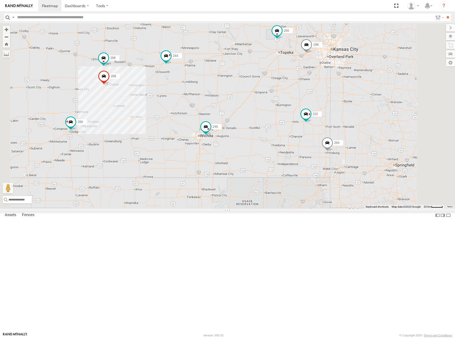
drag, startPoint x: 355, startPoint y: 148, endPoint x: 323, endPoint y: 125, distance: 39.1
click at [323, 125] on div "244 246 298 232 296 268 264 266 260" at bounding box center [227, 115] width 455 height 185
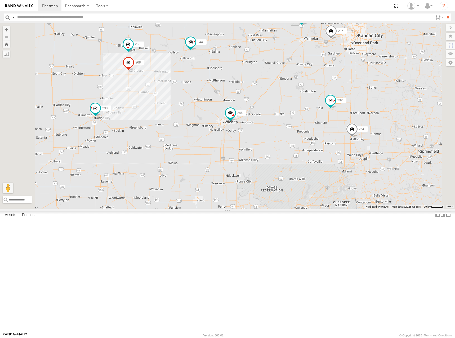
drag, startPoint x: 330, startPoint y: 125, endPoint x: 355, endPoint y: 111, distance: 29.1
click at [355, 111] on div "244 246 298 232 296 268 264 266 260" at bounding box center [227, 115] width 455 height 185
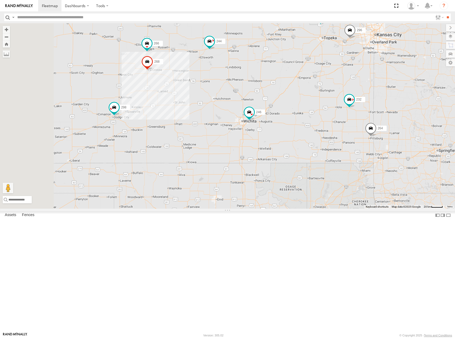
drag, startPoint x: 320, startPoint y: 116, endPoint x: 356, endPoint y: 115, distance: 36.3
click at [356, 115] on div "244 246 298 232 296 268 264 266 260" at bounding box center [227, 115] width 455 height 185
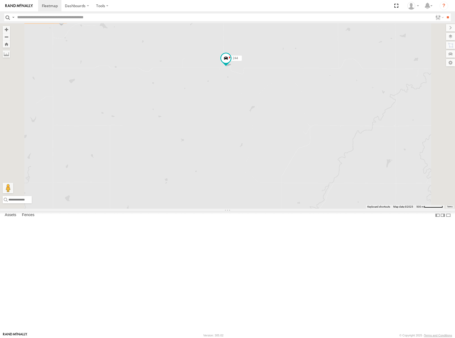
drag, startPoint x: 326, startPoint y: 90, endPoint x: 324, endPoint y: 128, distance: 37.6
click at [324, 128] on div "244 246 298 232 296 268 264 266 260" at bounding box center [227, 115] width 455 height 185
drag, startPoint x: 303, startPoint y: 130, endPoint x: 375, endPoint y: 130, distance: 71.7
click at [375, 130] on div "244 246 298 232 296 268 264 266 260" at bounding box center [227, 115] width 455 height 185
drag, startPoint x: 306, startPoint y: 126, endPoint x: 375, endPoint y: 128, distance: 69.1
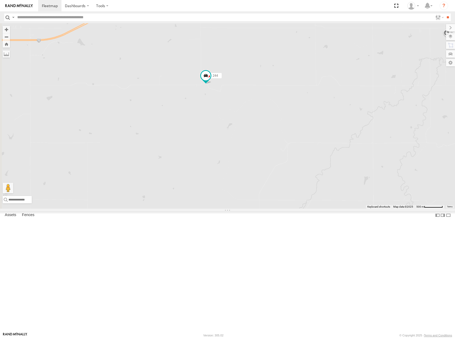
click at [375, 128] on div "244 246 298 232 296 268 264 266 260" at bounding box center [227, 115] width 455 height 185
drag, startPoint x: 257, startPoint y: 69, endPoint x: 293, endPoint y: 133, distance: 73.3
click at [293, 133] on div "244 246 298 232 296 268 264 266 260" at bounding box center [227, 115] width 455 height 185
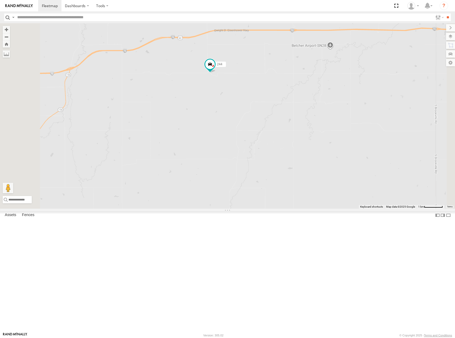
drag, startPoint x: 340, startPoint y: 105, endPoint x: 321, endPoint y: 103, distance: 18.9
click at [321, 103] on div "244 246 298 232 296 268 264 266 260" at bounding box center [227, 115] width 455 height 185
drag, startPoint x: 333, startPoint y: 127, endPoint x: 319, endPoint y: 129, distance: 14.1
click at [319, 129] on div "244 246 298 232 296 268 264 266 260" at bounding box center [227, 115] width 455 height 185
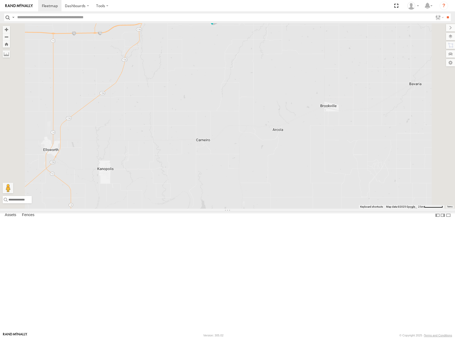
drag, startPoint x: 303, startPoint y: 110, endPoint x: 310, endPoint y: 107, distance: 7.7
click at [310, 108] on div "244 246 298 232 296 268 264 266 260" at bounding box center [227, 115] width 455 height 185
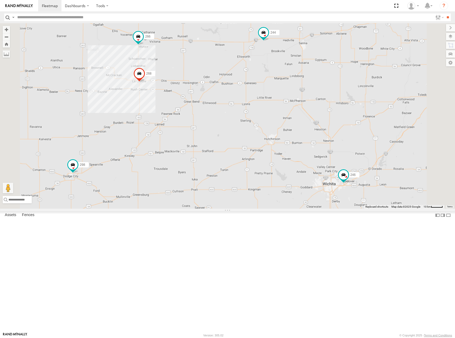
drag, startPoint x: 276, startPoint y: 115, endPoint x: 293, endPoint y: 114, distance: 16.7
click at [293, 114] on div "244 246 298 232 296 268 264 266 260" at bounding box center [227, 115] width 455 height 185
drag, startPoint x: 272, startPoint y: 117, endPoint x: 332, endPoint y: 112, distance: 60.0
click at [332, 112] on div "244 246 298 232 296 268 264 266 260" at bounding box center [227, 115] width 455 height 185
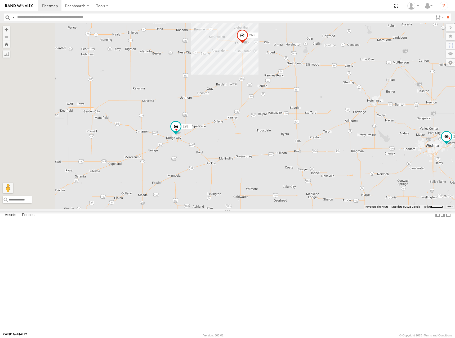
drag, startPoint x: 237, startPoint y: 124, endPoint x: 300, endPoint y: 81, distance: 75.5
click at [300, 81] on div "244 246 298 232 296 268 264 266 260" at bounding box center [227, 115] width 455 height 185
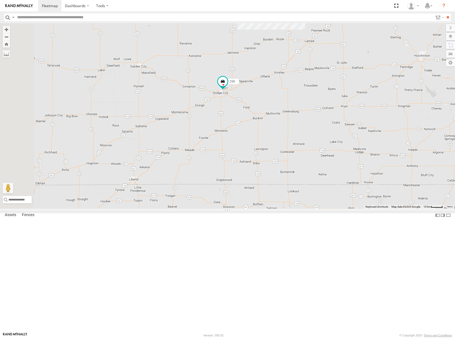
drag, startPoint x: 274, startPoint y: 139, endPoint x: 306, endPoint y: 102, distance: 49.5
click at [306, 101] on div "244 246 298 232 296 268 264 266 260" at bounding box center [227, 115] width 455 height 185
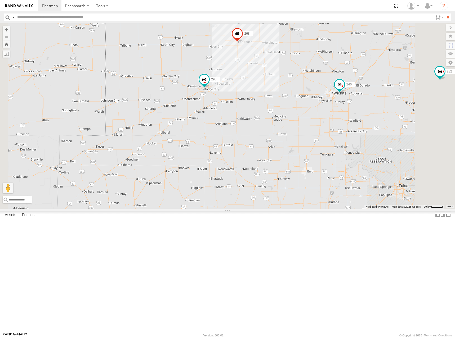
drag, startPoint x: 346, startPoint y: 138, endPoint x: 307, endPoint y: 130, distance: 40.2
click at [307, 130] on div "244 246 298 232 296 268 264 266 260" at bounding box center [227, 115] width 455 height 185
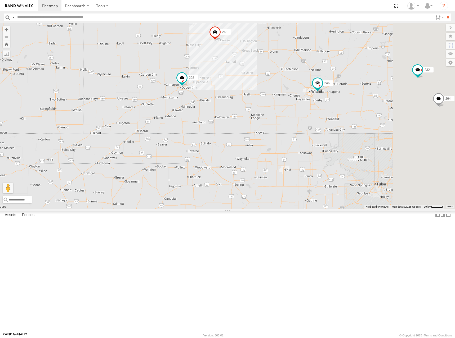
drag, startPoint x: 330, startPoint y: 143, endPoint x: 313, endPoint y: 143, distance: 17.7
click at [313, 143] on div "244 246 298 232 296 268 264 266 260" at bounding box center [227, 115] width 455 height 185
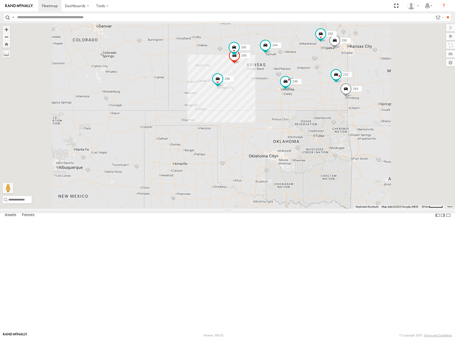
drag, startPoint x: 355, startPoint y: 101, endPoint x: 354, endPoint y: 114, distance: 13.0
click at [354, 114] on div "244 246 298 232 296 268 264 266 260" at bounding box center [227, 115] width 455 height 185
drag, startPoint x: 364, startPoint y: 112, endPoint x: 364, endPoint y: 115, distance: 2.7
click at [364, 115] on div "244 246 298 232 296 268 264 266 260" at bounding box center [227, 115] width 455 height 185
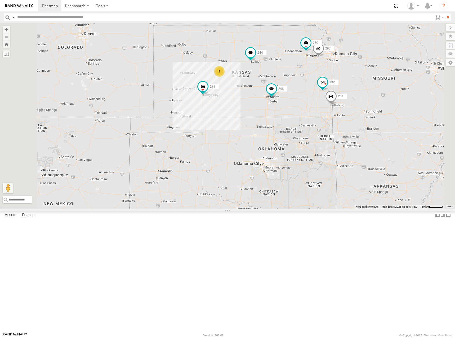
drag, startPoint x: 357, startPoint y: 88, endPoint x: 344, endPoint y: 91, distance: 12.8
click at [342, 93] on div "244 246 298 232 296 264 260 2" at bounding box center [227, 115] width 455 height 185
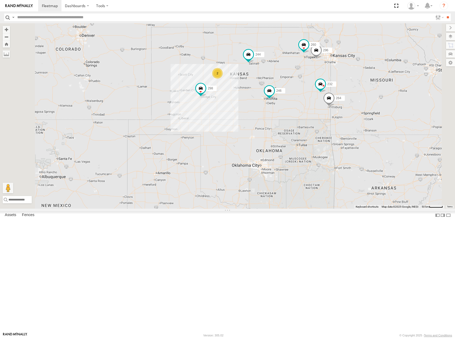
click at [336, 93] on div "244 246 298 232 296 264 260 2" at bounding box center [227, 115] width 455 height 185
click at [340, 87] on div "244 246 298 232 296 264 260 2" at bounding box center [227, 115] width 455 height 185
click at [350, 87] on div "244 246 298 232 296 264 260 2" at bounding box center [227, 115] width 455 height 185
drag, startPoint x: 343, startPoint y: 80, endPoint x: 340, endPoint y: 80, distance: 4.0
click at [340, 80] on div "244 246 298 232 296 264 260 2" at bounding box center [227, 115] width 455 height 185
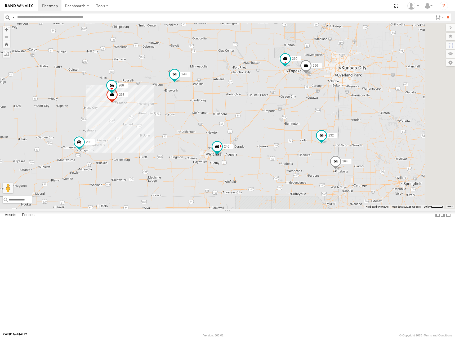
drag, startPoint x: 391, startPoint y: 97, endPoint x: 278, endPoint y: 158, distance: 127.6
click at [278, 158] on div "244 246 298 232 296 264 260 268 266" at bounding box center [227, 115] width 455 height 185
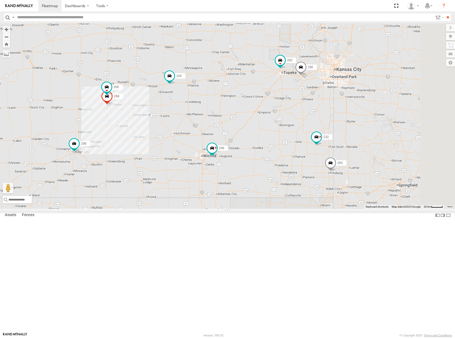
drag, startPoint x: 342, startPoint y: 109, endPoint x: 328, endPoint y: 109, distance: 13.8
click at [328, 109] on div "244 246 298 232 296 264 260 268 266" at bounding box center [227, 115] width 455 height 185
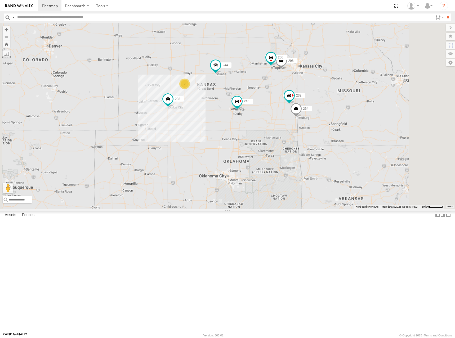
drag, startPoint x: 319, startPoint y: 145, endPoint x: 321, endPoint y: 137, distance: 8.7
click at [321, 137] on div "244 246 298 232 296 264 260 2" at bounding box center [227, 115] width 455 height 185
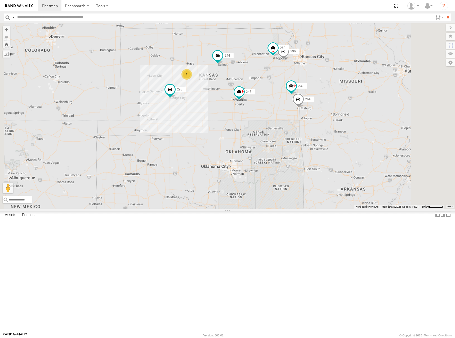
drag, startPoint x: 286, startPoint y: 182, endPoint x: 285, endPoint y: 162, distance: 19.9
click at [285, 162] on div "244 246 298 232 296 264 260 2" at bounding box center [227, 115] width 455 height 185
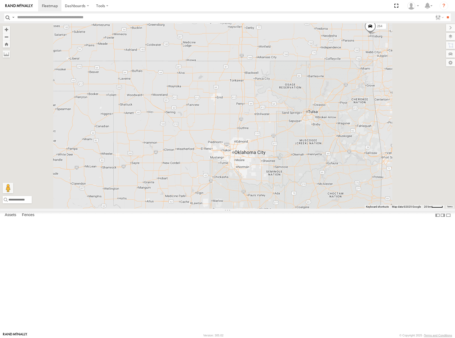
drag, startPoint x: 300, startPoint y: 192, endPoint x: 301, endPoint y: 197, distance: 5.1
click at [301, 197] on div "244 246 298 232 296 264 260 268" at bounding box center [227, 115] width 455 height 185
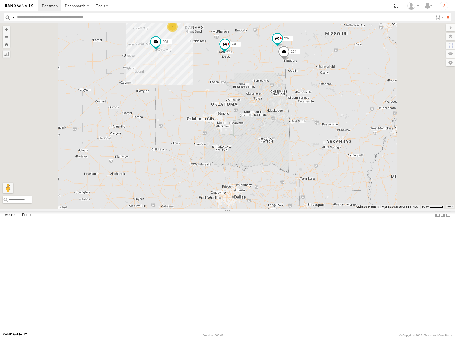
drag, startPoint x: 267, startPoint y: 110, endPoint x: 272, endPoint y: 117, distance: 8.7
click at [272, 117] on div "244 246 298 232 296 264 260 2" at bounding box center [227, 115] width 455 height 185
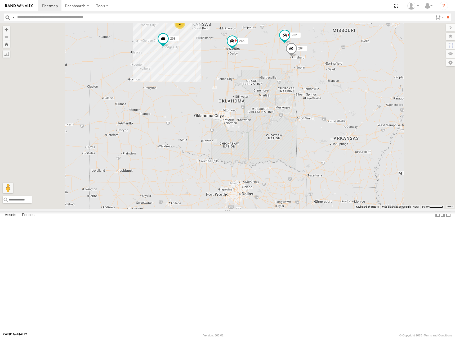
drag, startPoint x: 298, startPoint y: 137, endPoint x: 304, endPoint y: 130, distance: 9.2
click at [304, 130] on div "244 246 298 232 296 264 260 2" at bounding box center [227, 115] width 455 height 185
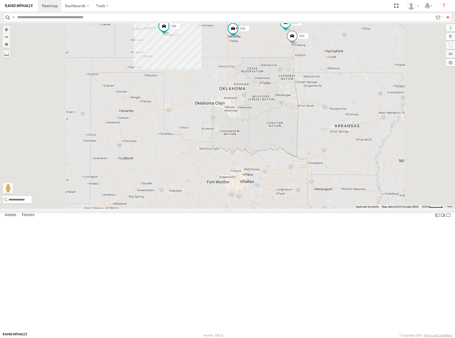
drag, startPoint x: 301, startPoint y: 142, endPoint x: 302, endPoint y: 125, distance: 17.2
click at [302, 125] on div "244 246 298 232 296 264 260 2" at bounding box center [227, 115] width 455 height 185
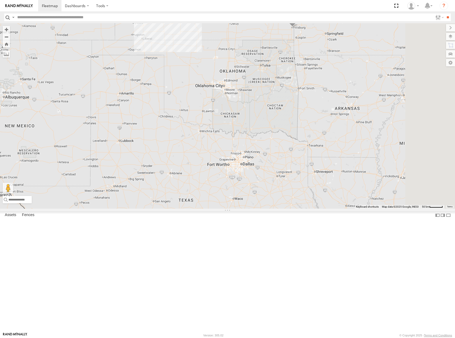
drag, startPoint x: 311, startPoint y: 149, endPoint x: 310, endPoint y: 141, distance: 8.0
click at [310, 141] on div "244 246 298 232 296 264 260 2" at bounding box center [227, 115] width 455 height 185
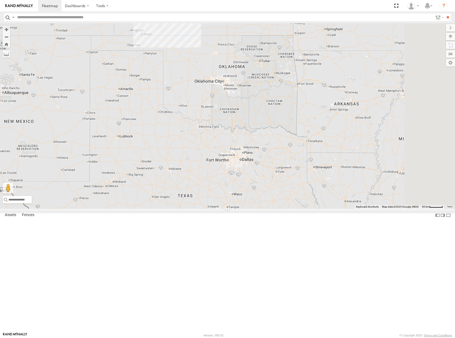
drag, startPoint x: 301, startPoint y: 150, endPoint x: 301, endPoint y: 146, distance: 3.7
click at [301, 146] on div "244 246 298 232 296 264 260 2" at bounding box center [227, 115] width 455 height 185
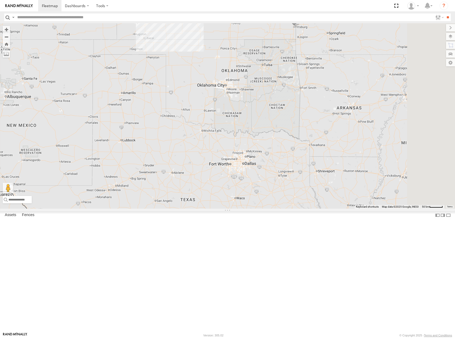
drag, startPoint x: 320, startPoint y: 83, endPoint x: 323, endPoint y: 93, distance: 10.4
click at [323, 93] on div "244 246 298 232 296 264 260 2" at bounding box center [227, 115] width 455 height 185
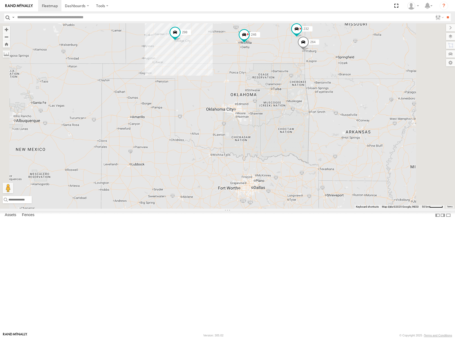
drag, startPoint x: 330, startPoint y: 102, endPoint x: 334, endPoint y: 116, distance: 14.3
click at [334, 116] on div "244 246 298 232 296 264 260 2" at bounding box center [227, 115] width 455 height 185
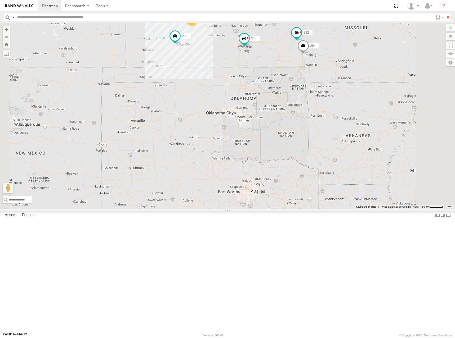
drag, startPoint x: 326, startPoint y: 73, endPoint x: 326, endPoint y: 77, distance: 4.5
click at [326, 77] on div "244 246 298 232 296 264 260 2" at bounding box center [227, 115] width 455 height 185
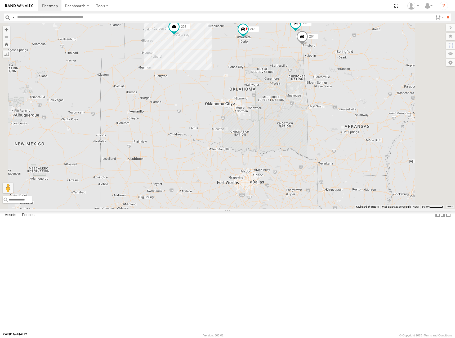
drag, startPoint x: 327, startPoint y: 81, endPoint x: 325, endPoint y: 71, distance: 9.8
click at [325, 71] on div "244 246 298 232 296 264 260 2" at bounding box center [227, 115] width 455 height 185
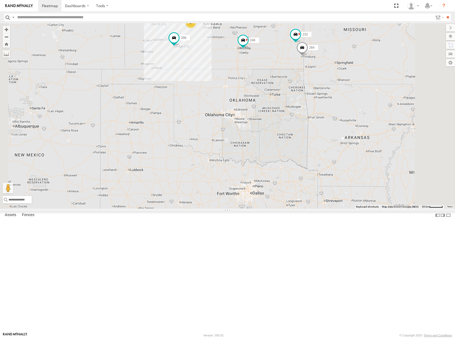
drag, startPoint x: 324, startPoint y: 68, endPoint x: 324, endPoint y: 80, distance: 11.9
click at [324, 80] on div "244 246 298 232 296 264 260 2" at bounding box center [227, 115] width 455 height 185
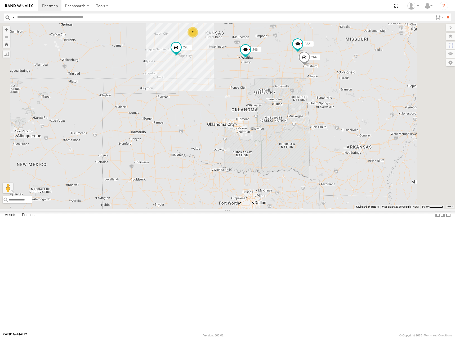
drag, startPoint x: 319, startPoint y: 78, endPoint x: 321, endPoint y: 88, distance: 10.1
click at [321, 88] on div "244 246 298 232 296 264 260 2" at bounding box center [227, 115] width 455 height 185
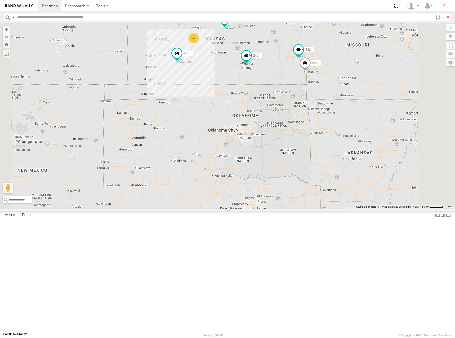
drag, startPoint x: 329, startPoint y: 87, endPoint x: 330, endPoint y: 94, distance: 6.7
click at [330, 94] on div "244 246 298 232 296 264 260 2" at bounding box center [227, 115] width 455 height 185
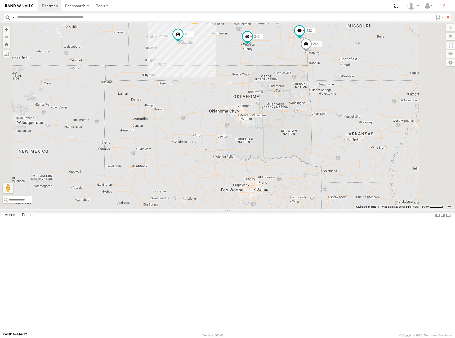
drag, startPoint x: 332, startPoint y: 138, endPoint x: 332, endPoint y: 126, distance: 12.4
click at [332, 126] on div "244 246 298 232 296 264 260 2" at bounding box center [227, 115] width 455 height 185
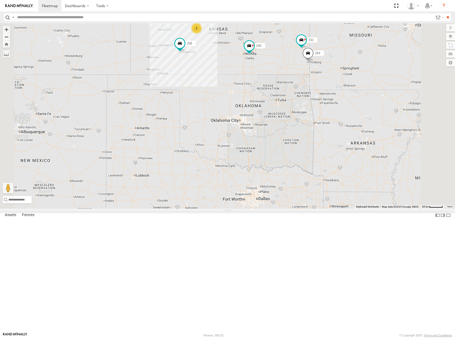
drag, startPoint x: 334, startPoint y: 108, endPoint x: 336, endPoint y: 128, distance: 19.7
click at [336, 128] on div "244 246 298 232 296 264 260 2" at bounding box center [227, 115] width 455 height 185
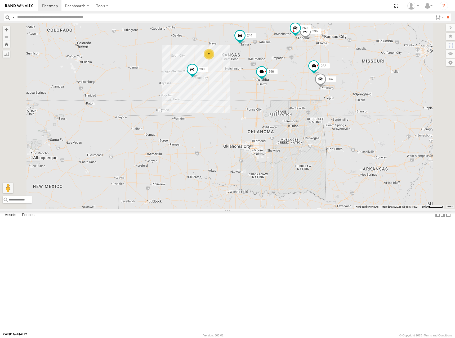
drag, startPoint x: 324, startPoint y: 98, endPoint x: 335, endPoint y: 105, distance: 13.3
click at [335, 105] on div "244 246 298 232 296 264 260 2" at bounding box center [227, 115] width 455 height 185
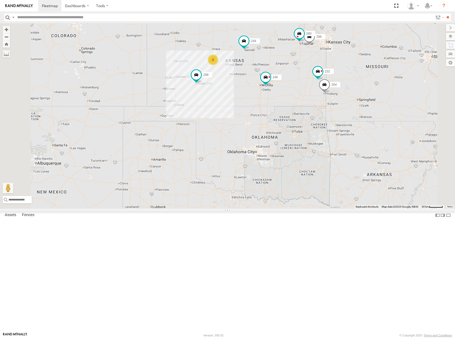
drag, startPoint x: 347, startPoint y: 79, endPoint x: 349, endPoint y: 84, distance: 6.2
click at [349, 84] on div "244 246 298 232 296 264 260 2" at bounding box center [227, 115] width 455 height 185
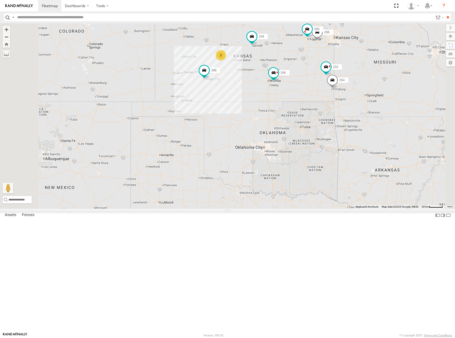
drag, startPoint x: 331, startPoint y: 87, endPoint x: 341, endPoint y: 76, distance: 14.8
click at [341, 76] on div "244 246 298 232 296 264 260 2" at bounding box center [227, 115] width 455 height 185
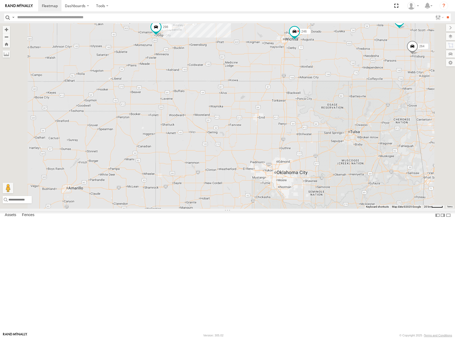
drag, startPoint x: 323, startPoint y: 164, endPoint x: 322, endPoint y: 159, distance: 5.6
click at [322, 159] on div "244 246 298 232 296 264 260 268 266" at bounding box center [227, 115] width 455 height 185
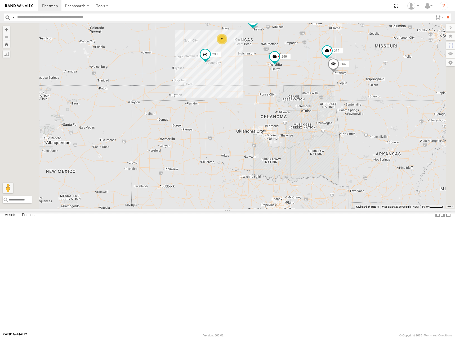
drag, startPoint x: 349, startPoint y: 90, endPoint x: 352, endPoint y: 96, distance: 6.3
click at [349, 97] on div "244 246 298 232 296 264 260 2" at bounding box center [227, 115] width 455 height 185
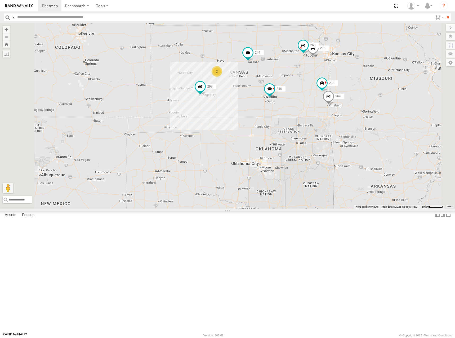
drag, startPoint x: 337, startPoint y: 72, endPoint x: 331, endPoint y: 102, distance: 30.4
click at [331, 102] on div "244 246 298 232 296 264 260 2" at bounding box center [227, 115] width 455 height 185
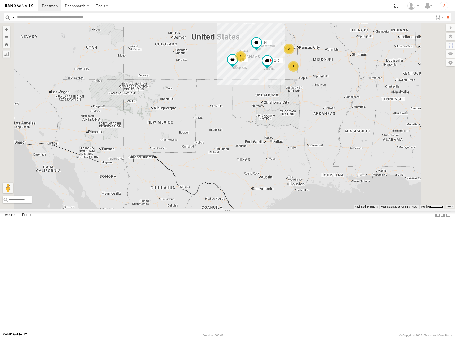
click at [339, 103] on div "244 246 298 2 2 2" at bounding box center [227, 115] width 455 height 185
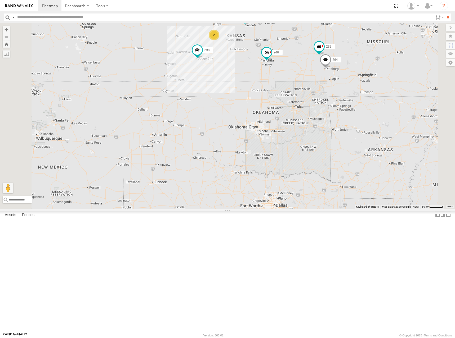
drag, startPoint x: 338, startPoint y: 84, endPoint x: 340, endPoint y: 98, distance: 14.1
click at [340, 98] on div "244 246 298 232 296 2 264 260" at bounding box center [227, 115] width 455 height 185
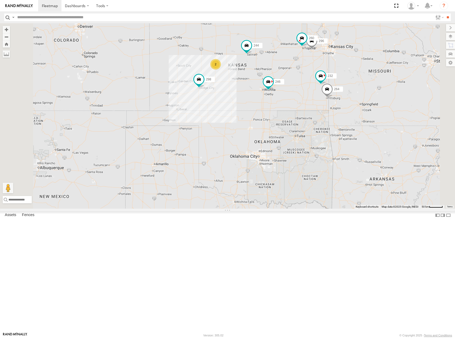
drag, startPoint x: 332, startPoint y: 71, endPoint x: 333, endPoint y: 96, distance: 25.4
click at [334, 97] on div "244 246 298 232 296 2 264 260" at bounding box center [227, 115] width 455 height 185
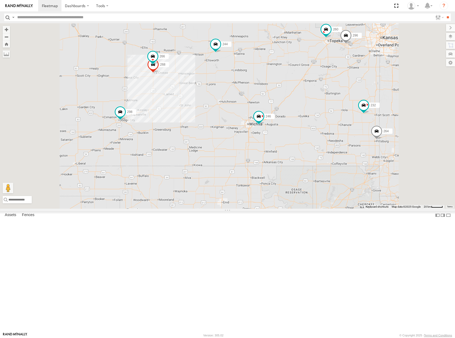
drag, startPoint x: 331, startPoint y: 99, endPoint x: 334, endPoint y: 94, distance: 5.5
click at [334, 94] on div "244 246 298 232 296 268 264 266 260" at bounding box center [227, 115] width 455 height 185
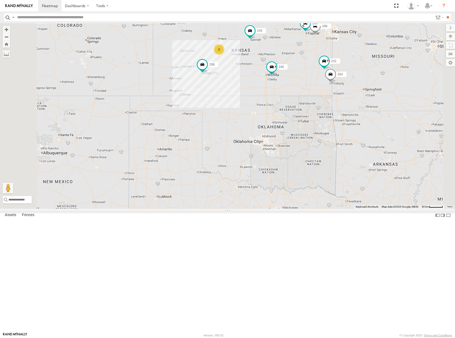
click at [335, 80] on div "244 246 298 232 296 264 260 2" at bounding box center [227, 115] width 455 height 185
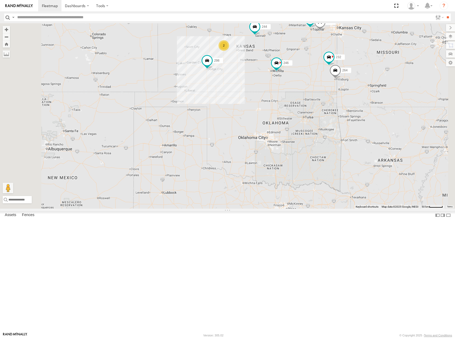
drag, startPoint x: 358, startPoint y: 78, endPoint x: 357, endPoint y: 73, distance: 4.8
click at [357, 73] on div "244 246 298 232 296 264 260 2" at bounding box center [227, 115] width 455 height 185
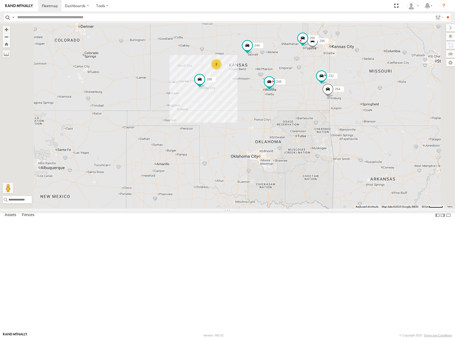
drag, startPoint x: 360, startPoint y: 69, endPoint x: 351, endPoint y: 89, distance: 22.3
click at [351, 89] on div "244 246 298 232 296 264 260 2" at bounding box center [227, 115] width 455 height 185
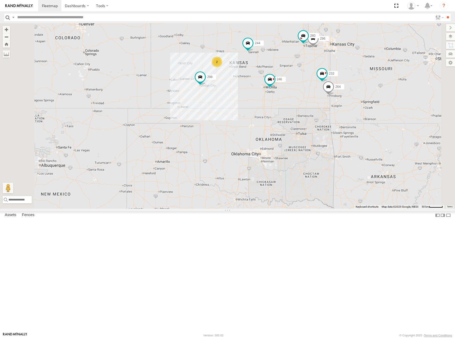
drag, startPoint x: 344, startPoint y: 100, endPoint x: 345, endPoint y: 95, distance: 5.3
click at [345, 95] on div "244 246 298 232 296 264 260 2" at bounding box center [227, 115] width 455 height 185
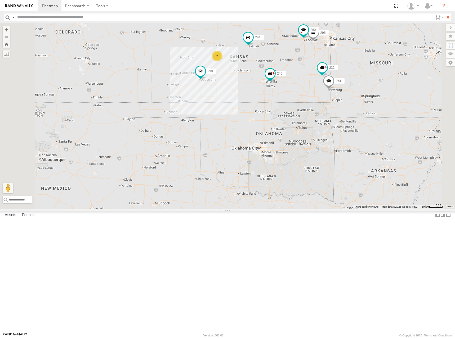
drag, startPoint x: 340, startPoint y: 112, endPoint x: 340, endPoint y: 105, distance: 6.4
click at [340, 105] on div "244 246 298 232 296 264 260 2" at bounding box center [227, 115] width 455 height 185
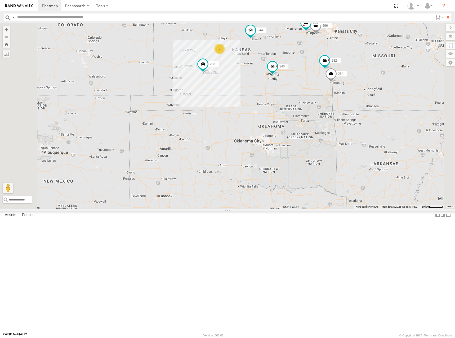
drag, startPoint x: 346, startPoint y: 117, endPoint x: 349, endPoint y: 105, distance: 12.1
click at [349, 105] on div "244 246 298 232 296 264 260 2" at bounding box center [227, 115] width 455 height 185
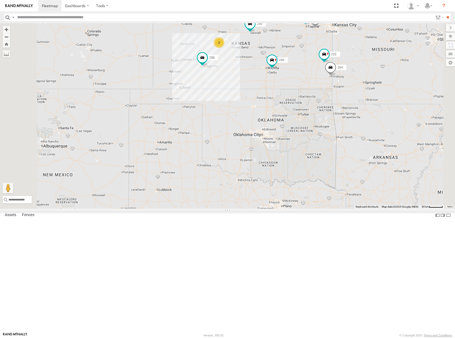
drag, startPoint x: 372, startPoint y: 143, endPoint x: 371, endPoint y: 140, distance: 3.4
click at [371, 140] on div "244 246 298 232 296 264 260 2" at bounding box center [227, 115] width 455 height 185
drag, startPoint x: 353, startPoint y: 92, endPoint x: 362, endPoint y: 88, distance: 10.1
click at [351, 93] on div "244 246 298 232 296 264 260 2" at bounding box center [227, 115] width 455 height 185
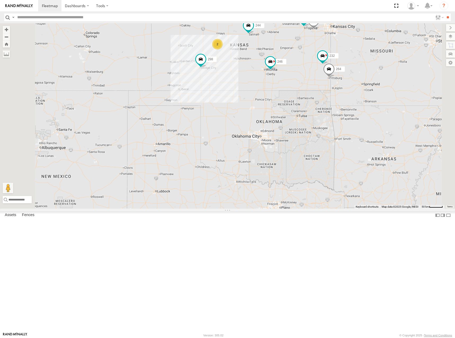
click at [350, 67] on div "244 246 298 232 296 264 260 2" at bounding box center [227, 115] width 455 height 185
click at [343, 75] on div "244 246 298 232 296 264 260 2" at bounding box center [227, 115] width 455 height 185
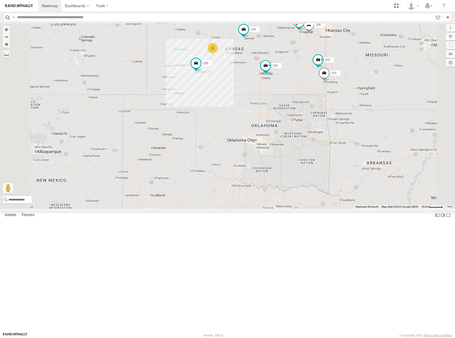
drag, startPoint x: 342, startPoint y: 75, endPoint x: 338, endPoint y: 77, distance: 4.8
click at [338, 77] on div "244 246 298 232 296 264 260 2" at bounding box center [227, 115] width 455 height 185
drag, startPoint x: 343, startPoint y: 111, endPoint x: 342, endPoint y: 104, distance: 7.0
click at [342, 104] on div "244 246 298 232 296 264 260 2" at bounding box center [227, 115] width 455 height 185
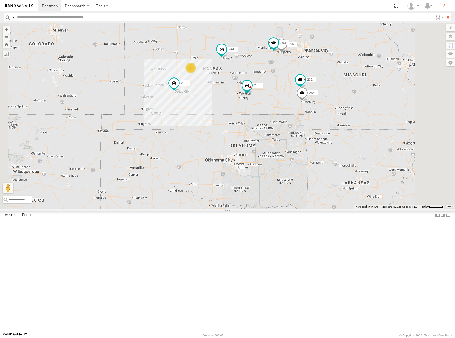
drag, startPoint x: 335, startPoint y: 100, endPoint x: 313, endPoint y: 126, distance: 34.4
click at [313, 126] on div "244 246 298 232 296 264 260 2" at bounding box center [227, 115] width 455 height 185
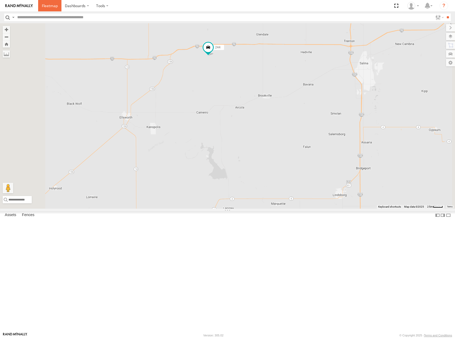
click at [44, 5] on span at bounding box center [50, 5] width 16 height 5
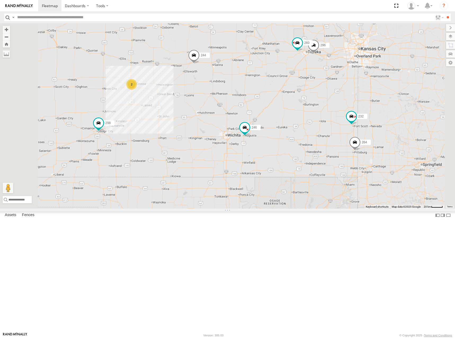
drag, startPoint x: 350, startPoint y: 132, endPoint x: 339, endPoint y: 127, distance: 11.7
click at [323, 129] on div "244 246 298 232 296 264 260 2" at bounding box center [227, 115] width 455 height 185
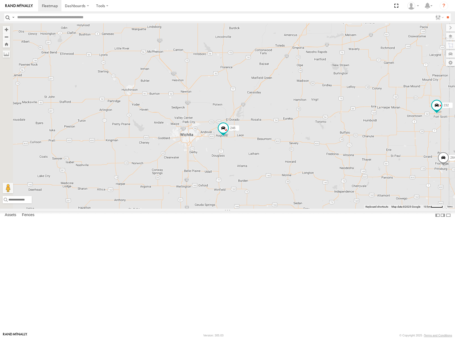
drag, startPoint x: 292, startPoint y: 199, endPoint x: 340, endPoint y: 108, distance: 102.7
click at [340, 108] on div "244 246 298 232 296 264 260" at bounding box center [227, 115] width 455 height 185
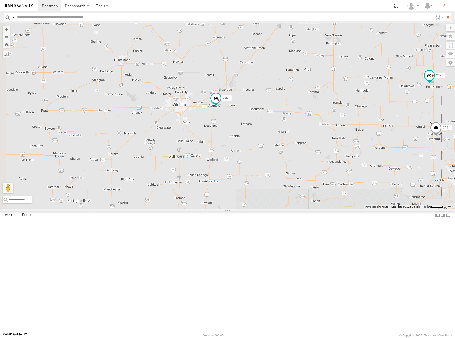
drag, startPoint x: 335, startPoint y: 171, endPoint x: 321, endPoint y: 147, distance: 28.0
click at [321, 147] on div "244 246 298 232 296 264 260" at bounding box center [227, 115] width 455 height 185
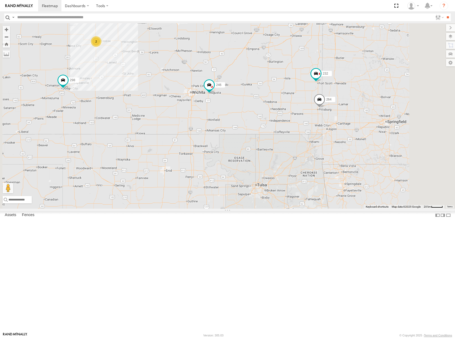
drag, startPoint x: 369, startPoint y: 136, endPoint x: 344, endPoint y: 136, distance: 25.1
click at [344, 136] on div "244 246 298 232 296 264 260 2" at bounding box center [227, 115] width 455 height 185
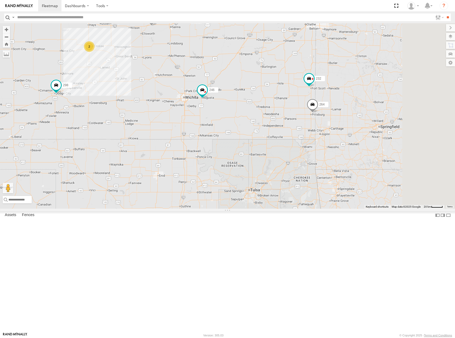
drag, startPoint x: 359, startPoint y: 124, endPoint x: 351, endPoint y: 140, distance: 17.8
click at [351, 140] on div "244 246 298 232 296 264 260 2" at bounding box center [227, 115] width 455 height 185
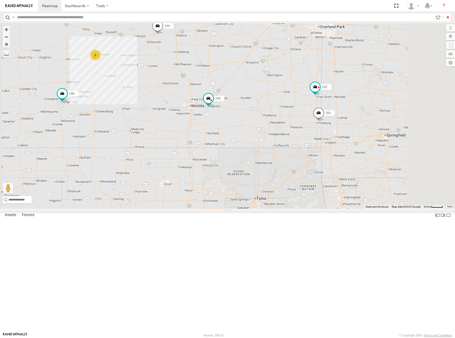
drag, startPoint x: 348, startPoint y: 168, endPoint x: 351, endPoint y: 161, distance: 6.7
click at [351, 161] on div "244 246 298 232 296 264 260 2" at bounding box center [227, 115] width 455 height 185
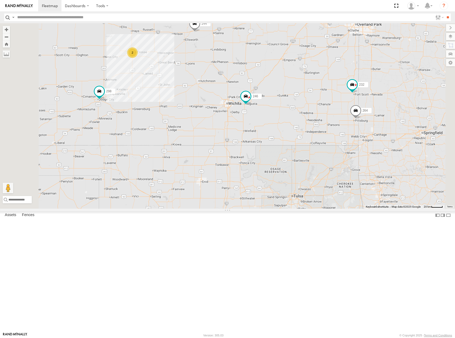
drag, startPoint x: 352, startPoint y: 142, endPoint x: 389, endPoint y: 135, distance: 37.2
click at [389, 135] on div "244 246 298 232 296 264 260 2" at bounding box center [227, 115] width 455 height 185
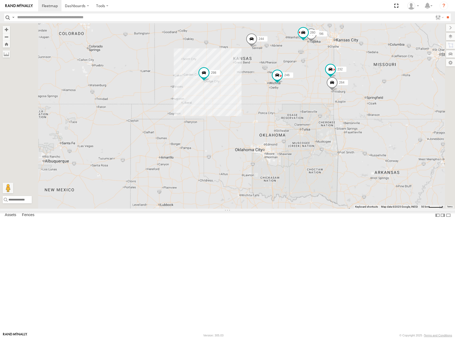
drag, startPoint x: 337, startPoint y: 100, endPoint x: 343, endPoint y: 105, distance: 7.7
click at [343, 105] on div "244 246 298 232 296 264 260" at bounding box center [227, 115] width 455 height 185
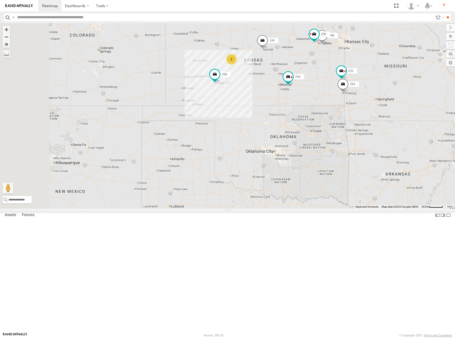
drag, startPoint x: 354, startPoint y: 125, endPoint x: 364, endPoint y: 125, distance: 9.8
click at [364, 125] on div "244 246 298 232 296 264 260 2" at bounding box center [227, 115] width 455 height 185
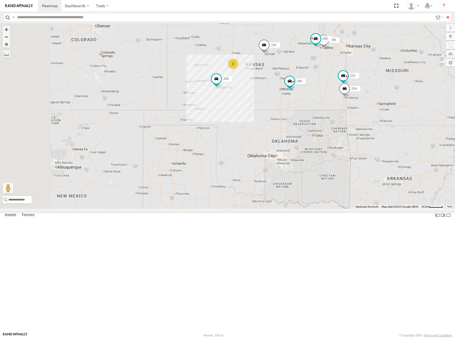
drag, startPoint x: 315, startPoint y: 144, endPoint x: 319, endPoint y: 155, distance: 11.3
click at [319, 155] on div "244 246 298 232 296 264 260 2" at bounding box center [227, 115] width 455 height 185
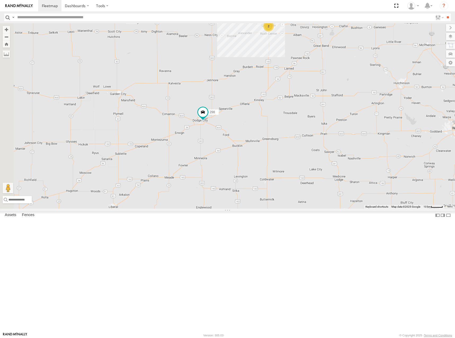
drag, startPoint x: 257, startPoint y: 187, endPoint x: 290, endPoint y: 165, distance: 39.8
click at [290, 165] on div "244 246 298 232 296 264 260 2" at bounding box center [227, 115] width 455 height 185
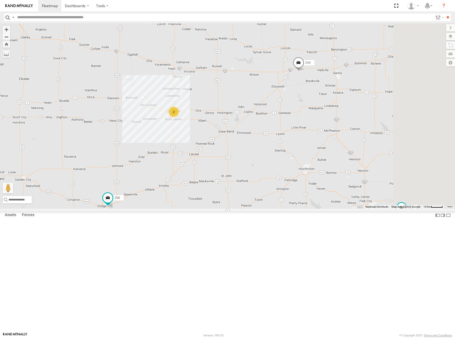
drag, startPoint x: 362, startPoint y: 122, endPoint x: 302, endPoint y: 170, distance: 76.9
click at [302, 170] on div "244 246 298 232 296 264 260 2" at bounding box center [227, 115] width 455 height 185
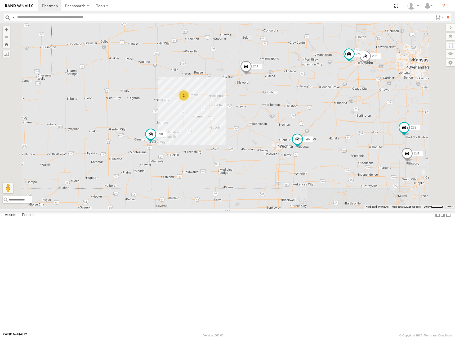
drag, startPoint x: 283, startPoint y: 155, endPoint x: 279, endPoint y: 139, distance: 16.9
click at [279, 139] on div "244 246 298 232 296 264 260 2" at bounding box center [227, 115] width 455 height 185
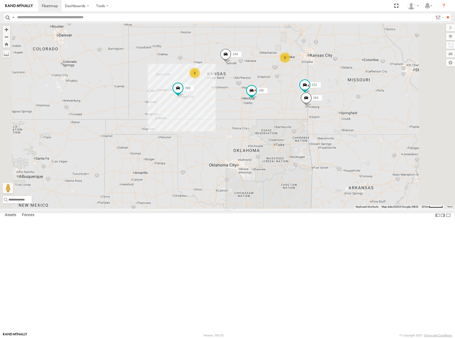
drag, startPoint x: 337, startPoint y: 132, endPoint x: 334, endPoint y: 132, distance: 3.5
click at [334, 132] on div "244 246 298 232 264 2 2" at bounding box center [227, 115] width 455 height 185
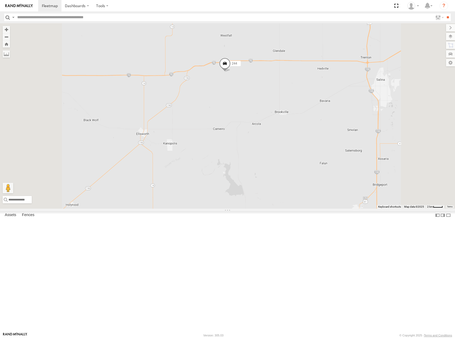
drag, startPoint x: 300, startPoint y: 119, endPoint x: 309, endPoint y: 144, distance: 27.0
click at [309, 144] on div "244 246 298 232 264 296 260" at bounding box center [227, 115] width 455 height 185
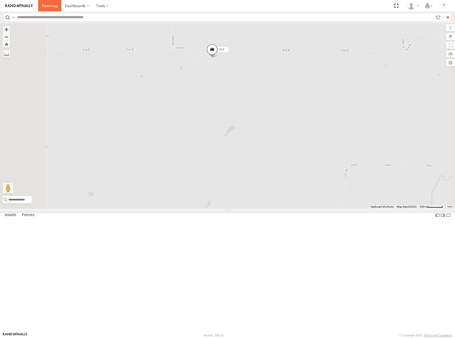
click at [49, 7] on span at bounding box center [50, 5] width 16 height 5
drag, startPoint x: 295, startPoint y: 136, endPoint x: 297, endPoint y: 171, distance: 35.0
click at [297, 171] on div "244 246 298 232 296 264 260" at bounding box center [227, 115] width 455 height 185
drag, startPoint x: 300, startPoint y: 155, endPoint x: 308, endPoint y: 155, distance: 8.5
click at [308, 155] on div "244 246 298 232 296 264 260" at bounding box center [227, 115] width 455 height 185
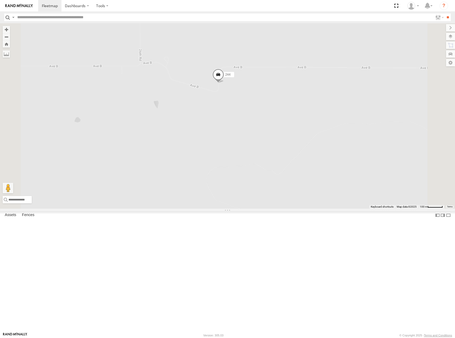
drag, startPoint x: 289, startPoint y: 150, endPoint x: 322, endPoint y: 153, distance: 32.9
click at [322, 153] on div "244 246 298 232 296 264 260" at bounding box center [227, 115] width 455 height 185
drag, startPoint x: 302, startPoint y: 152, endPoint x: 315, endPoint y: 153, distance: 12.5
click at [314, 153] on div "244 246 298 232 296 264 260" at bounding box center [227, 115] width 455 height 185
drag, startPoint x: 319, startPoint y: 154, endPoint x: 336, endPoint y: 150, distance: 16.8
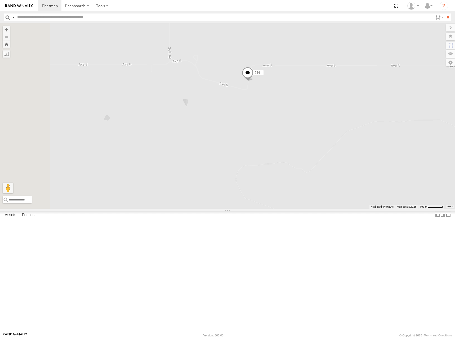
click at [336, 150] on div "244 246 298 232 296 264 260" at bounding box center [227, 115] width 455 height 185
drag, startPoint x: 363, startPoint y: 110, endPoint x: 354, endPoint y: 99, distance: 14.4
click at [354, 99] on div "244 246 298 232 296 264 260" at bounding box center [227, 115] width 455 height 185
drag, startPoint x: 291, startPoint y: 136, endPoint x: 298, endPoint y: 154, distance: 19.4
click at [298, 154] on div "244 246 298 232 296 264 260" at bounding box center [227, 115] width 455 height 185
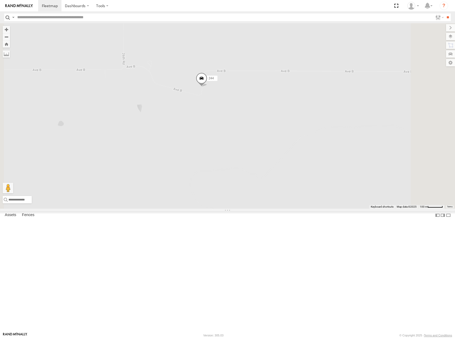
click at [285, 157] on div "244 246 298 232 296 264 260" at bounding box center [227, 115] width 455 height 185
drag, startPoint x: 263, startPoint y: 148, endPoint x: 304, endPoint y: 153, distance: 40.8
click at [304, 153] on div "244 246 298 232 296 264 260" at bounding box center [227, 115] width 455 height 185
drag, startPoint x: 240, startPoint y: 127, endPoint x: 259, endPoint y: 163, distance: 40.8
click at [259, 163] on div "244 246 298 232 296 264 260" at bounding box center [227, 115] width 455 height 185
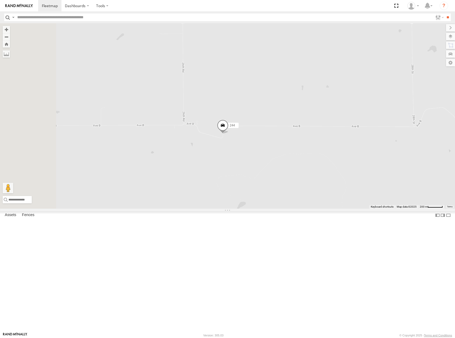
drag, startPoint x: 251, startPoint y: 139, endPoint x: 256, endPoint y: 152, distance: 14.1
click at [256, 152] on div "244 246 298 232 296 264 260" at bounding box center [227, 115] width 455 height 185
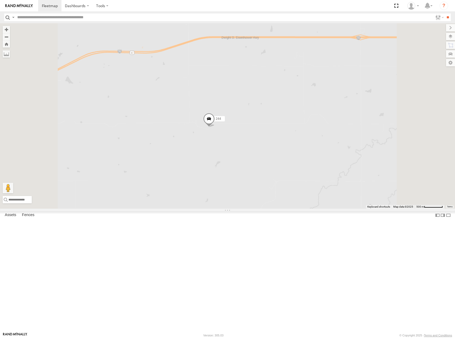
click at [268, 153] on div "244 246 298 232 296 264 260" at bounding box center [227, 115] width 455 height 185
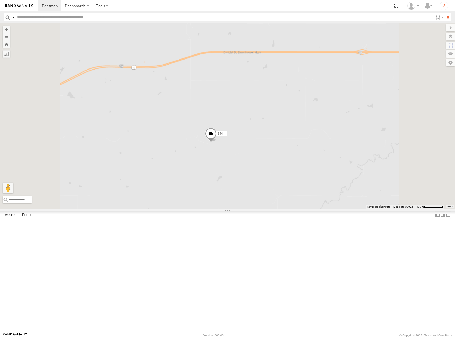
drag, startPoint x: 264, startPoint y: 118, endPoint x: 269, endPoint y: 171, distance: 53.2
click at [269, 171] on div "244 246 298 232 296 264 260" at bounding box center [227, 115] width 455 height 185
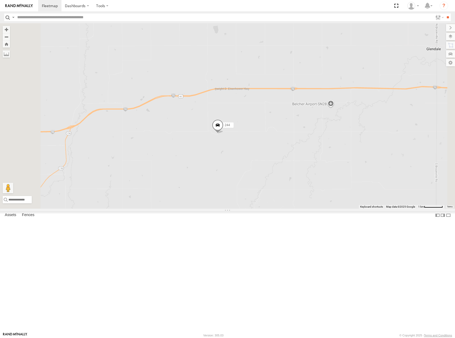
drag, startPoint x: 280, startPoint y: 171, endPoint x: 284, endPoint y: 170, distance: 3.5
click at [284, 170] on div "244 246 298 232 296 264 260" at bounding box center [227, 115] width 455 height 185
drag, startPoint x: 351, startPoint y: 155, endPoint x: 345, endPoint y: 160, distance: 8.2
click at [345, 160] on div "244 246 298 232 296 264 260" at bounding box center [227, 115] width 455 height 185
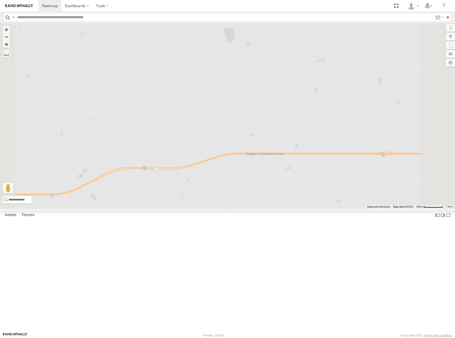
drag, startPoint x: 277, startPoint y: 109, endPoint x: 290, endPoint y: 164, distance: 56.3
click at [290, 164] on div "244 246 298 232 296 264 260" at bounding box center [227, 115] width 455 height 185
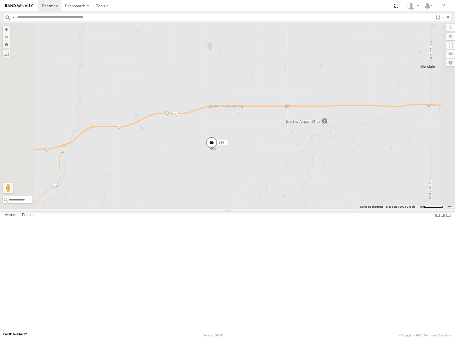
drag, startPoint x: 333, startPoint y: 171, endPoint x: 314, endPoint y: 137, distance: 39.2
click at [314, 137] on div "244 246 298 232 296 264 260" at bounding box center [227, 115] width 455 height 185
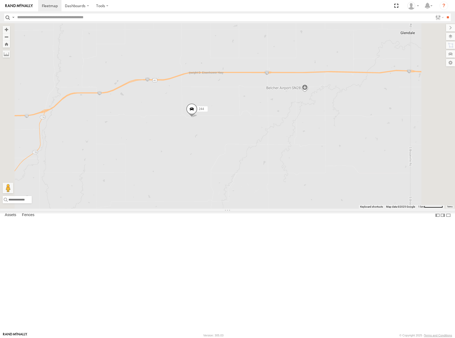
drag, startPoint x: 327, startPoint y: 211, endPoint x: 299, endPoint y: 184, distance: 38.2
click at [307, 177] on div "244 246 298 232 296 264 260" at bounding box center [227, 115] width 455 height 185
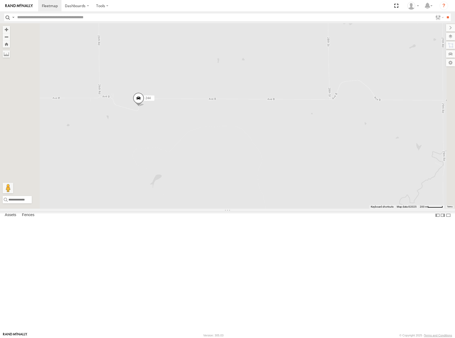
drag, startPoint x: 306, startPoint y: 176, endPoint x: 301, endPoint y: 178, distance: 5.5
click at [301, 178] on div "244 246 298 232 296 264 260" at bounding box center [227, 115] width 455 height 185
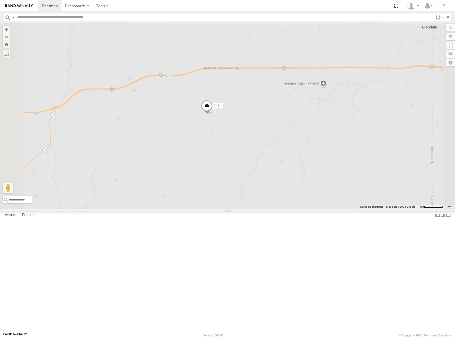
drag, startPoint x: 301, startPoint y: 178, endPoint x: 298, endPoint y: 178, distance: 2.9
click at [298, 178] on div "244 246 298 232 296 264 260" at bounding box center [227, 115] width 455 height 185
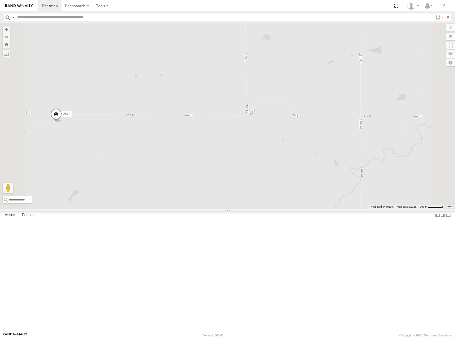
drag, startPoint x: 331, startPoint y: 173, endPoint x: 309, endPoint y: 192, distance: 28.9
click at [309, 192] on div "244 246 298 232 296 264 260" at bounding box center [227, 115] width 455 height 185
drag, startPoint x: 324, startPoint y: 151, endPoint x: 320, endPoint y: 206, distance: 55.7
click at [320, 206] on div "244 246 298 232 296 264 260" at bounding box center [227, 115] width 455 height 185
drag, startPoint x: 340, startPoint y: 227, endPoint x: 404, endPoint y: 204, distance: 67.8
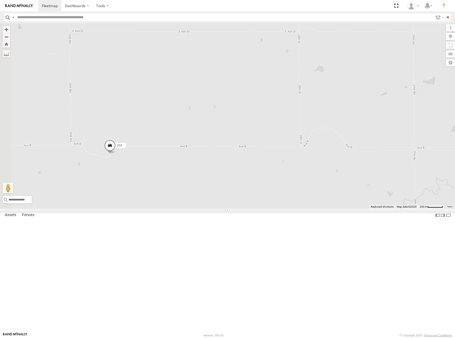
click at [404, 204] on div "244 246 298 232 296 264 260" at bounding box center [227, 115] width 455 height 185
drag, startPoint x: 360, startPoint y: 205, endPoint x: 354, endPoint y: 205, distance: 6.6
click at [354, 205] on div "244 246 298 232 296 264 260" at bounding box center [227, 115] width 455 height 185
drag, startPoint x: 367, startPoint y: 183, endPoint x: 347, endPoint y: 205, distance: 30.2
click at [347, 205] on div "244 246 298 232 296 264 260" at bounding box center [227, 115] width 455 height 185
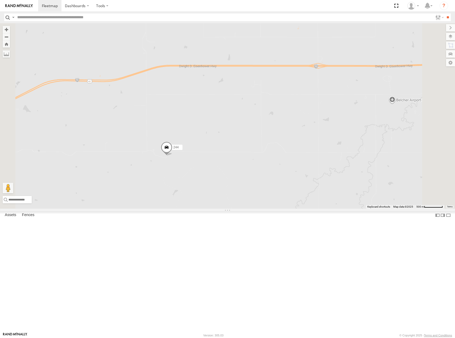
drag, startPoint x: 347, startPoint y: 205, endPoint x: 339, endPoint y: 202, distance: 9.0
click at [339, 202] on div "244 246 298 232 296 264 260" at bounding box center [227, 115] width 455 height 185
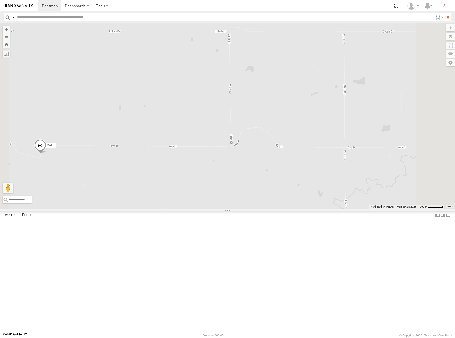
click at [335, 209] on div "244 246 298 232 296 264 260" at bounding box center [227, 115] width 455 height 185
click at [13, 193] on button "Drag Pegman onto the map to open Street View" at bounding box center [8, 188] width 11 height 11
drag, startPoint x: 305, startPoint y: 128, endPoint x: 298, endPoint y: 182, distance: 54.7
click at [298, 184] on div "244 246 298 232 296 264 260" at bounding box center [227, 115] width 455 height 185
drag, startPoint x: 318, startPoint y: 222, endPoint x: 335, endPoint y: 158, distance: 66.2
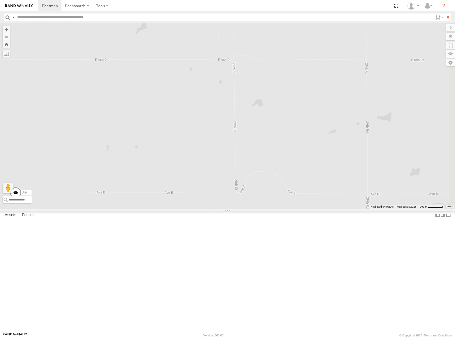
click at [335, 158] on div "244 246 298 232 296 264 260" at bounding box center [227, 115] width 455 height 185
drag, startPoint x: 348, startPoint y: 207, endPoint x: 327, endPoint y: 189, distance: 27.4
click at [327, 189] on div "244 246 298 232 296 264 260" at bounding box center [227, 115] width 455 height 185
click at [449, 37] on label at bounding box center [444, 36] width 19 height 7
click at [435, 35] on label at bounding box center [444, 36] width 19 height 7
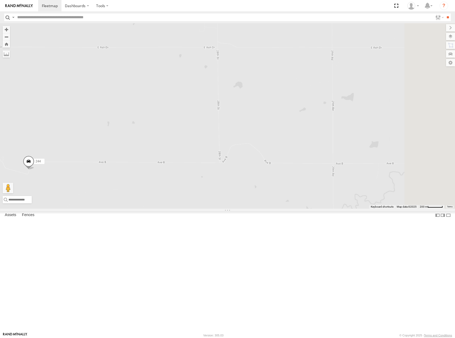
click at [0, 0] on div "Basemaps Roadmap Terrain Satellite Night" at bounding box center [0, 0] width 0 height 0
click at [437, 27] on label at bounding box center [446, 27] width 18 height 7
click at [450, 56] on label at bounding box center [444, 53] width 19 height 7
click at [437, 26] on label at bounding box center [446, 27] width 18 height 7
click at [438, 17] on label at bounding box center [438, 17] width 11 height 8
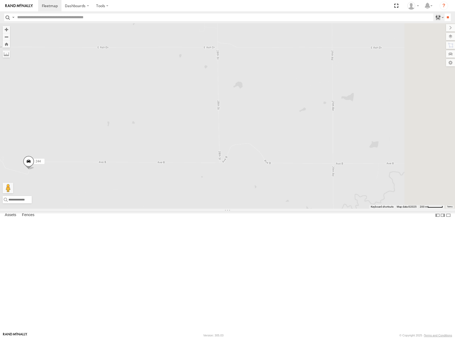
click at [438, 17] on label at bounding box center [438, 17] width 11 height 8
click at [13, 193] on button "Drag Pegman onto the map to open Street View" at bounding box center [8, 188] width 11 height 11
click at [450, 65] on label at bounding box center [443, 62] width 21 height 7
click at [342, 118] on div "244 246 298 232 296 264 260" at bounding box center [227, 115] width 455 height 185
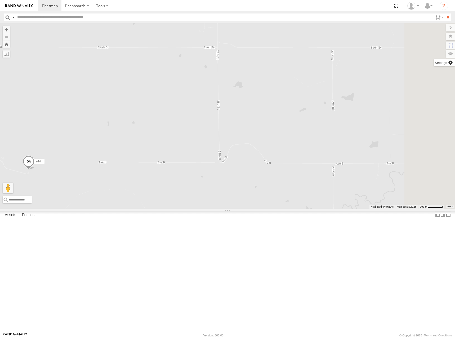
click at [433, 64] on label at bounding box center [443, 62] width 21 height 7
click at [433, 62] on label at bounding box center [443, 62] width 21 height 7
click at [437, 27] on label at bounding box center [446, 27] width 18 height 7
drag, startPoint x: 312, startPoint y: 146, endPoint x: 337, endPoint y: 159, distance: 28.5
click at [337, 159] on div "244 246 298 232 296 264 260" at bounding box center [227, 115] width 455 height 185
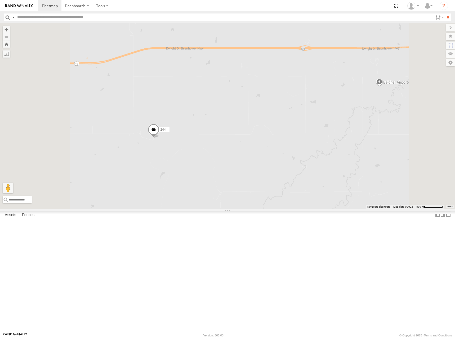
drag, startPoint x: 286, startPoint y: 146, endPoint x: 314, endPoint y: 152, distance: 28.4
click at [314, 152] on div "244 246 298 232 296 264 260" at bounding box center [227, 115] width 455 height 185
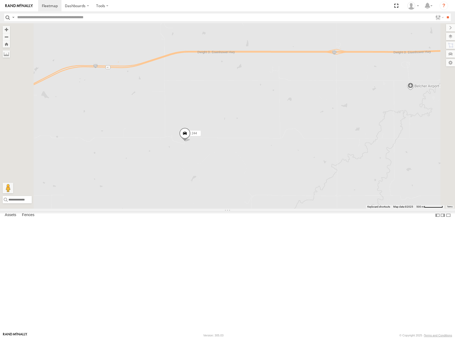
drag, startPoint x: 317, startPoint y: 159, endPoint x: 328, endPoint y: 158, distance: 11.1
click at [328, 158] on div "244 246 298 232 296 264 260" at bounding box center [227, 115] width 455 height 185
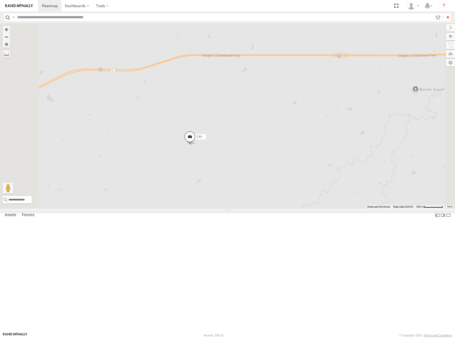
drag, startPoint x: 251, startPoint y: 144, endPoint x: 260, endPoint y: 153, distance: 12.9
click at [260, 153] on div "244 246 298 232 296 264 260" at bounding box center [227, 115] width 455 height 185
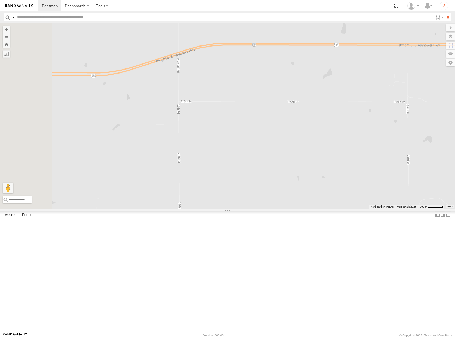
drag, startPoint x: 242, startPoint y: 142, endPoint x: 249, endPoint y: 142, distance: 6.6
click at [249, 142] on div "244 246 298 232 296 264 260" at bounding box center [227, 115] width 455 height 185
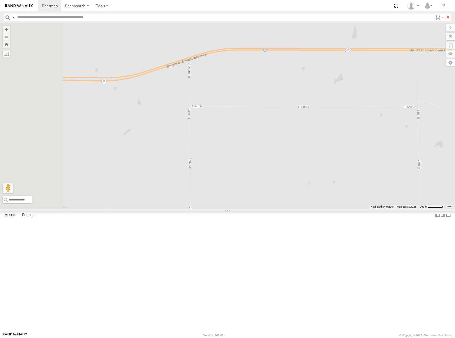
drag, startPoint x: 249, startPoint y: 142, endPoint x: 261, endPoint y: 148, distance: 13.0
click at [261, 148] on div "244 246 298 232 296 264 260" at bounding box center [227, 115] width 455 height 185
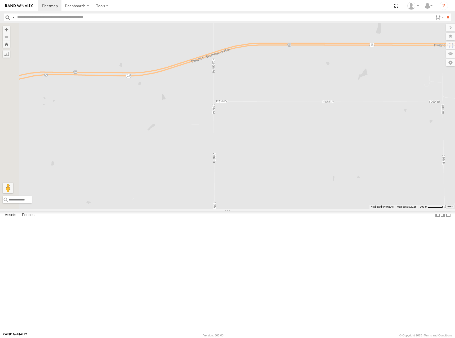
drag, startPoint x: 261, startPoint y: 148, endPoint x: 288, endPoint y: 145, distance: 27.4
click at [288, 145] on div "244 246 298 232 296 264 260" at bounding box center [227, 115] width 455 height 185
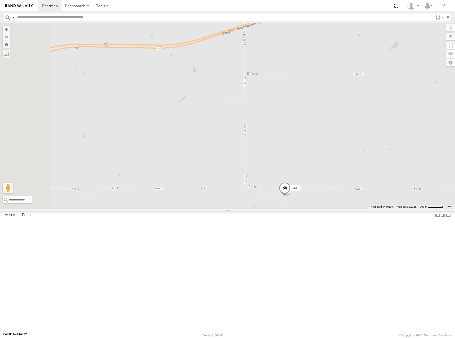
drag, startPoint x: 296, startPoint y: 161, endPoint x: 327, endPoint y: 138, distance: 39.2
click at [327, 138] on div "244 246 298 232 296 264 260" at bounding box center [227, 115] width 455 height 185
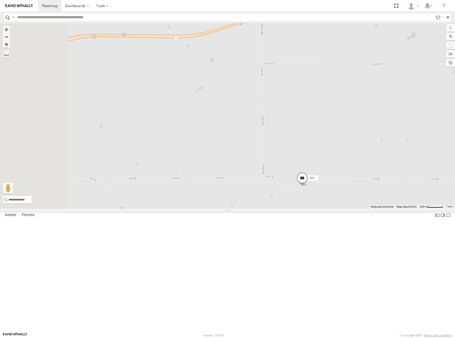
drag, startPoint x: 307, startPoint y: 179, endPoint x: 415, endPoint y: 139, distance: 115.8
click at [415, 139] on div "244 246 298 232 296 264 260" at bounding box center [227, 115] width 455 height 185
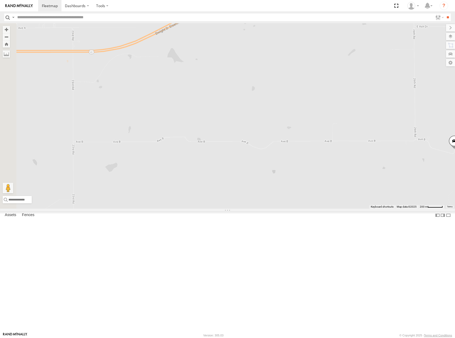
drag, startPoint x: 260, startPoint y: 197, endPoint x: 221, endPoint y: 219, distance: 44.7
click at [221, 209] on div "244 246 298 232 296 264 260" at bounding box center [227, 115] width 455 height 185
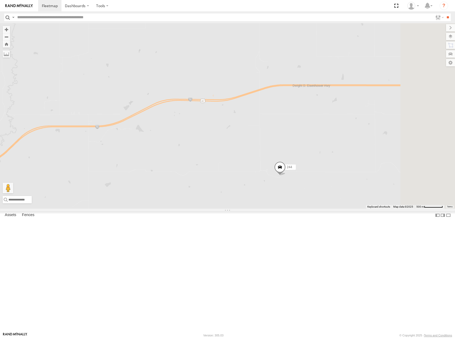
drag, startPoint x: 322, startPoint y: 161, endPoint x: 313, endPoint y: 182, distance: 22.9
click at [313, 182] on div "244 246 298 232 296 264 260" at bounding box center [227, 115] width 455 height 185
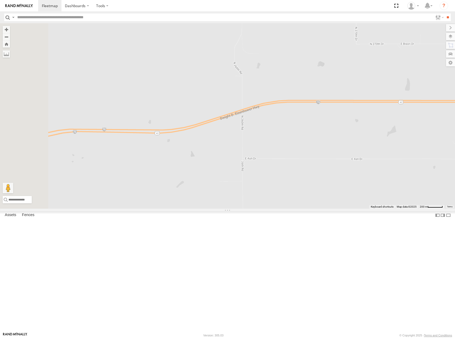
drag, startPoint x: 320, startPoint y: 161, endPoint x: 311, endPoint y: 197, distance: 37.5
click at [312, 197] on div "244 246 298 232 296 264 260" at bounding box center [227, 115] width 455 height 185
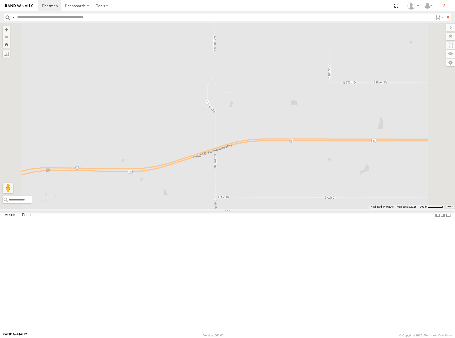
drag, startPoint x: 330, startPoint y: 133, endPoint x: 305, endPoint y: 162, distance: 38.6
click at [305, 162] on div "244 246 298 232 296 264 260" at bounding box center [227, 115] width 455 height 185
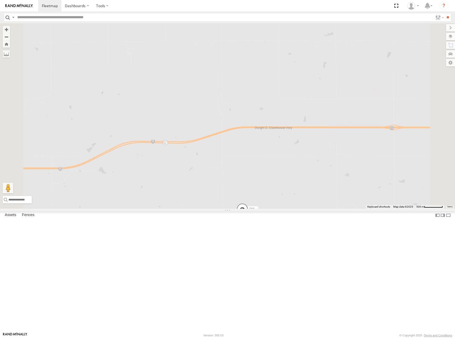
drag, startPoint x: 307, startPoint y: 153, endPoint x: 305, endPoint y: 159, distance: 5.7
click at [305, 159] on div "244 246 298 232 296 264 260" at bounding box center [227, 115] width 455 height 185
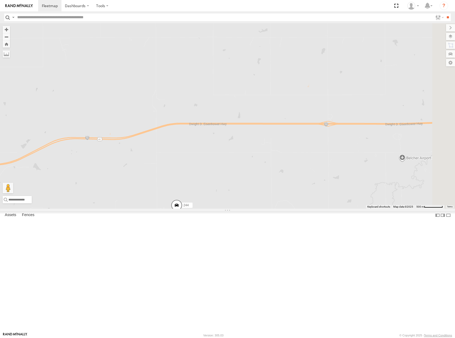
drag, startPoint x: 321, startPoint y: 137, endPoint x: 300, endPoint y: 135, distance: 21.5
click at [300, 135] on div "244 246 298 232 296 264 260" at bounding box center [227, 115] width 455 height 185
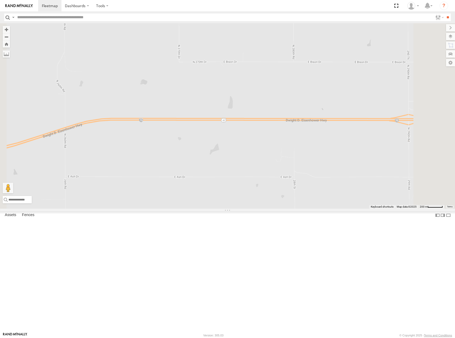
drag, startPoint x: 320, startPoint y: 166, endPoint x: 333, endPoint y: 124, distance: 44.3
click at [333, 124] on div "244 246 298 232 296 264 260" at bounding box center [227, 115] width 455 height 185
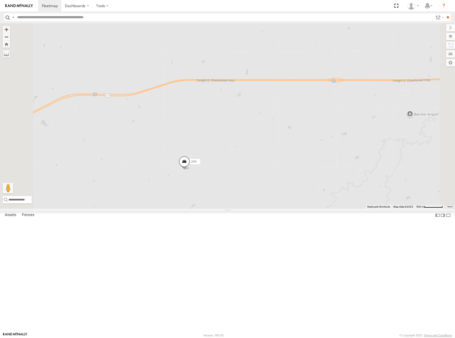
drag, startPoint x: 320, startPoint y: 129, endPoint x: 318, endPoint y: 123, distance: 5.9
click at [318, 123] on div "244 246 298 232 296 264 260" at bounding box center [227, 115] width 455 height 185
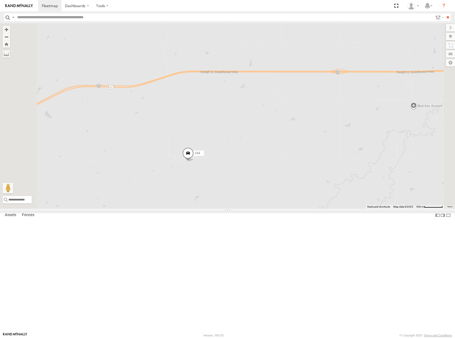
drag, startPoint x: 313, startPoint y: 167, endPoint x: 318, endPoint y: 157, distance: 10.9
click at [318, 157] on div "244 246 298 232 296 264 260" at bounding box center [227, 115] width 455 height 185
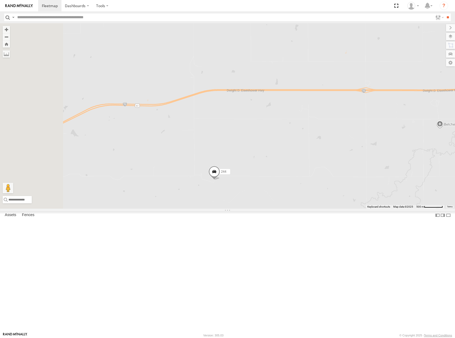
drag, startPoint x: 311, startPoint y: 162, endPoint x: 340, endPoint y: 182, distance: 34.6
click at [340, 182] on div "244 246 298 232 296 264 260" at bounding box center [227, 115] width 455 height 185
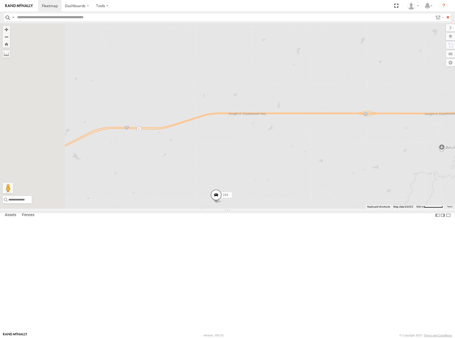
drag, startPoint x: 312, startPoint y: 135, endPoint x: 314, endPoint y: 164, distance: 28.4
click at [314, 164] on div "244 246 298 232 296 264 260" at bounding box center [227, 115] width 455 height 185
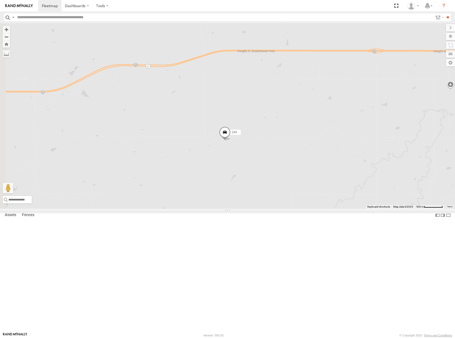
drag, startPoint x: 283, startPoint y: 216, endPoint x: 296, endPoint y: 136, distance: 81.2
click at [296, 136] on div "244 246 298 232 296 264 260" at bounding box center [227, 115] width 455 height 185
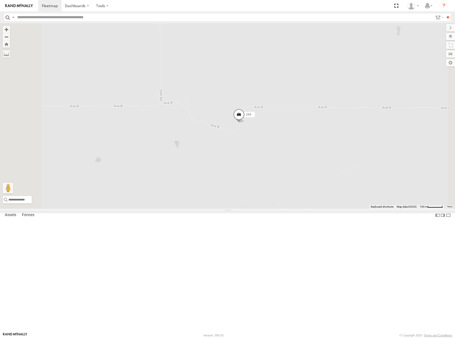
drag, startPoint x: 299, startPoint y: 179, endPoint x: 311, endPoint y: 209, distance: 32.0
click at [311, 209] on div "244 246 298 232 296 264 260" at bounding box center [227, 115] width 455 height 185
